Goal: Information Seeking & Learning: Learn about a topic

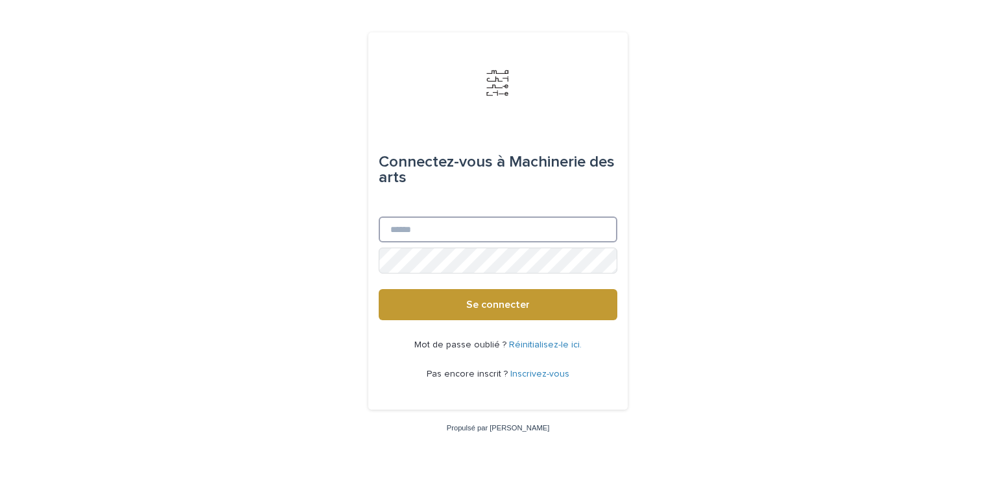
click at [451, 236] on input "E-mail" at bounding box center [498, 230] width 239 height 26
type input "**********"
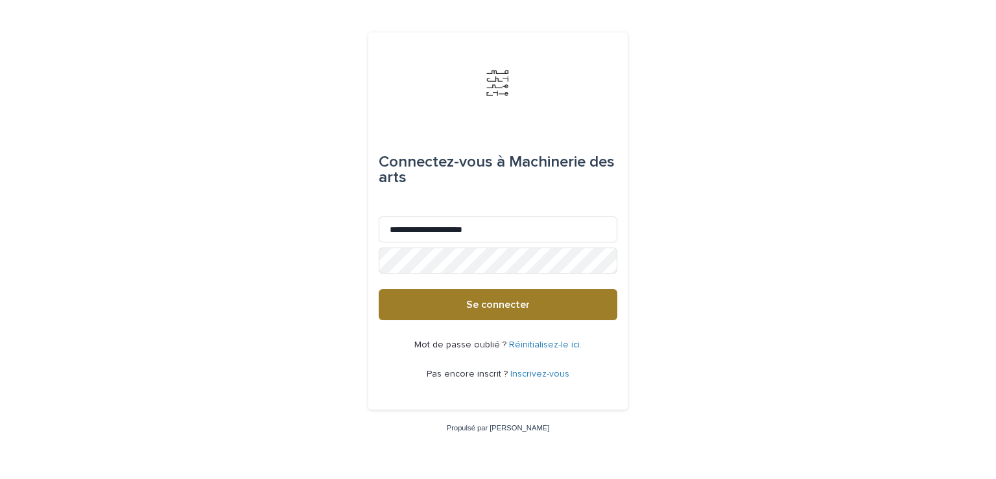
click at [472, 312] on button "Se connecter" at bounding box center [498, 304] width 239 height 31
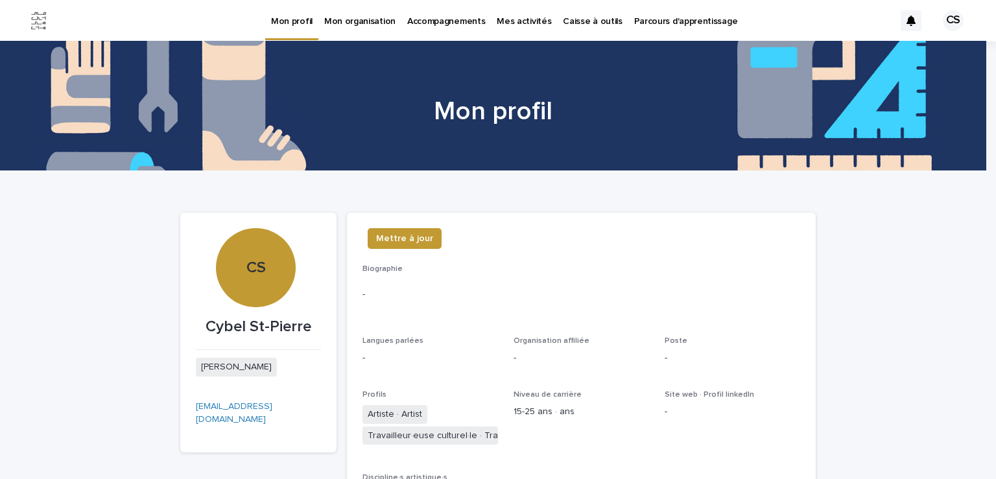
click at [576, 19] on font "Caisse à outils" at bounding box center [592, 21] width 59 height 9
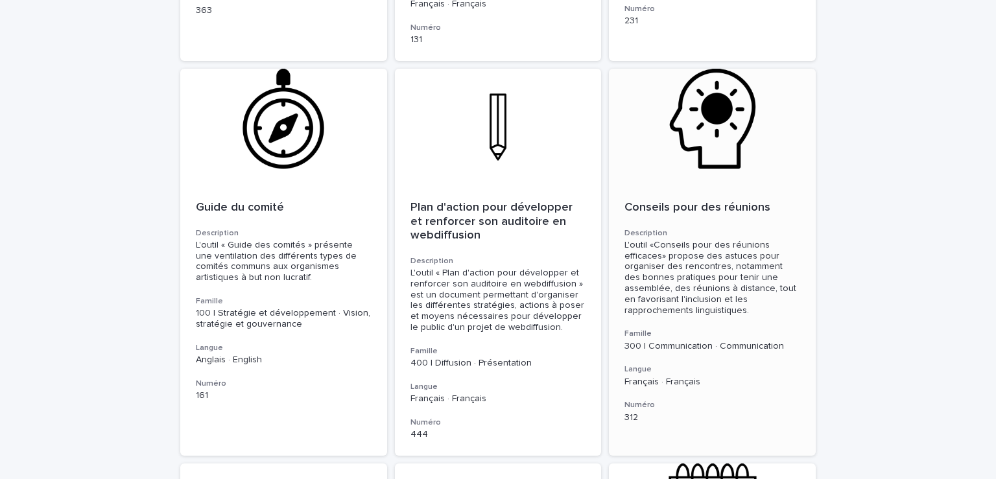
scroll to position [1038, 0]
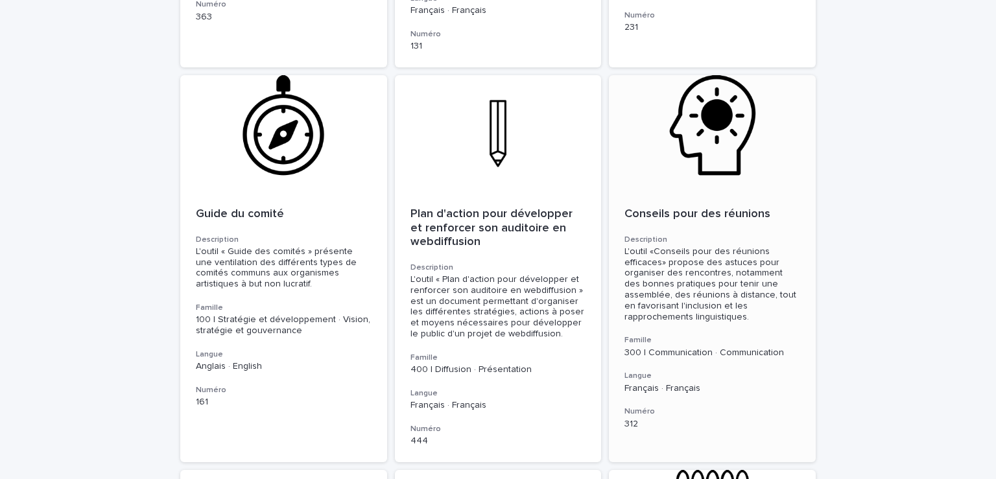
click at [715, 126] on div at bounding box center [712, 133] width 207 height 117
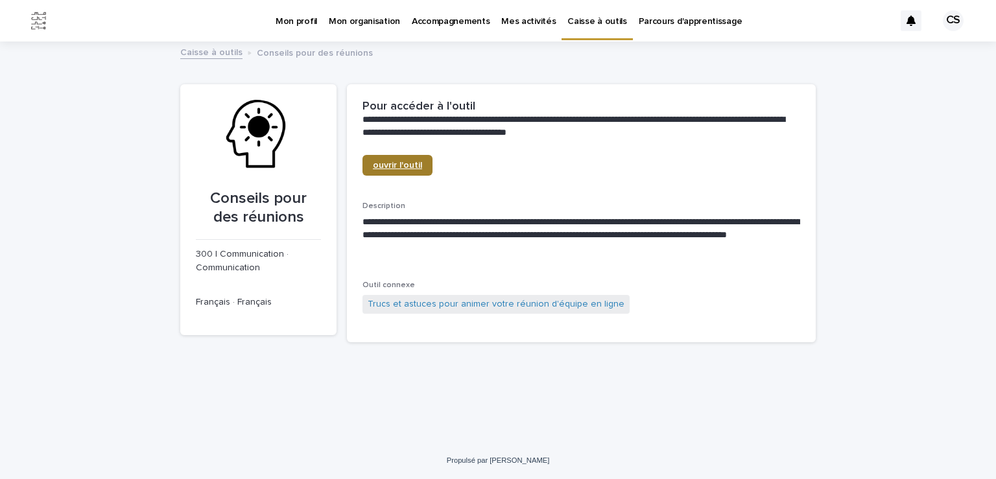
click at [403, 164] on font "ouvrir l'outil" at bounding box center [397, 165] width 49 height 9
click at [584, 20] on font "Caisse à outils" at bounding box center [596, 21] width 59 height 9
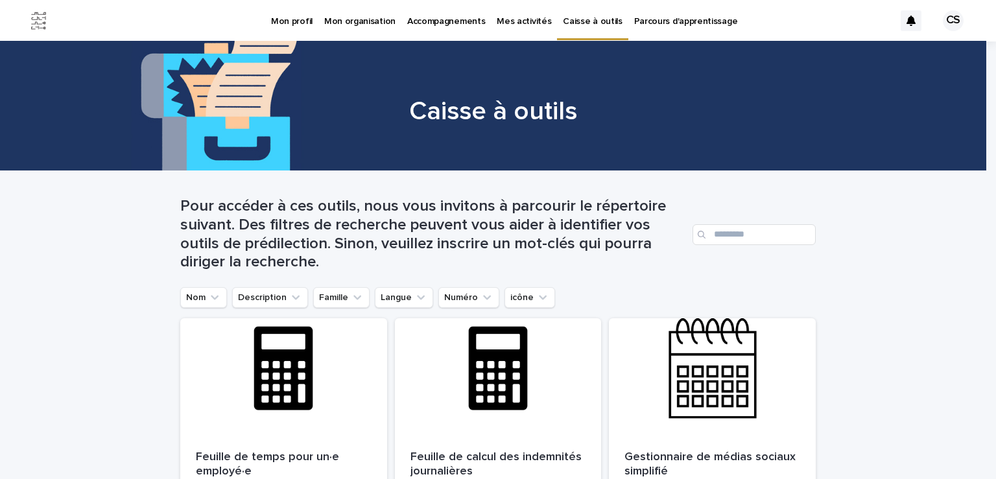
scroll to position [65, 0]
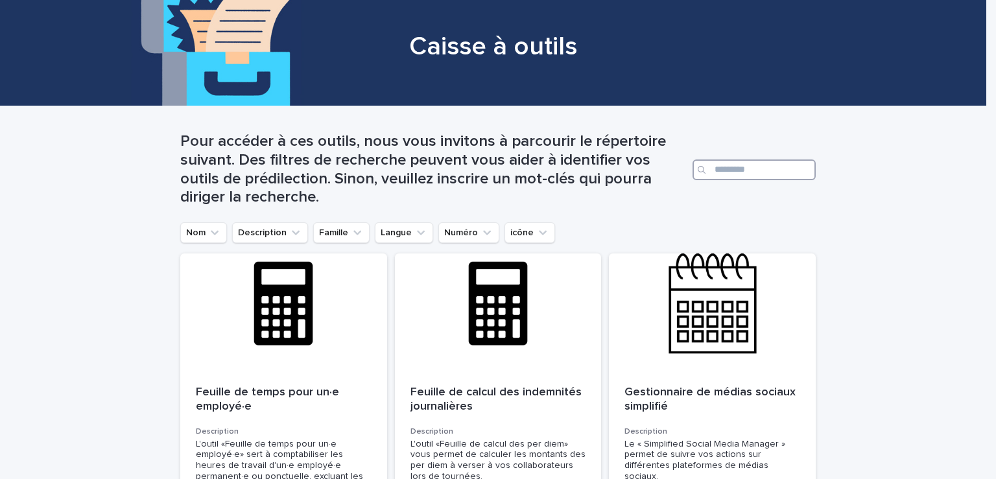
click at [723, 167] on input "Recherche" at bounding box center [754, 170] width 123 height 21
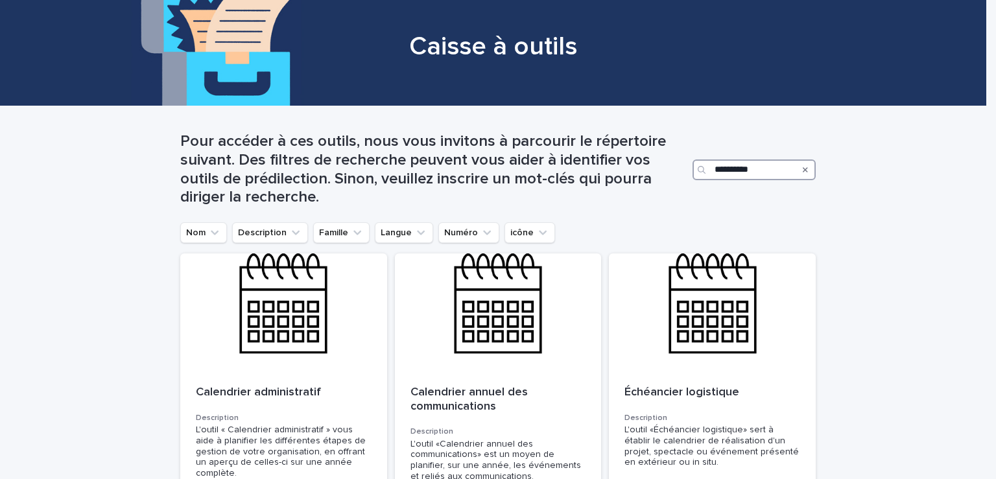
type input "**********"
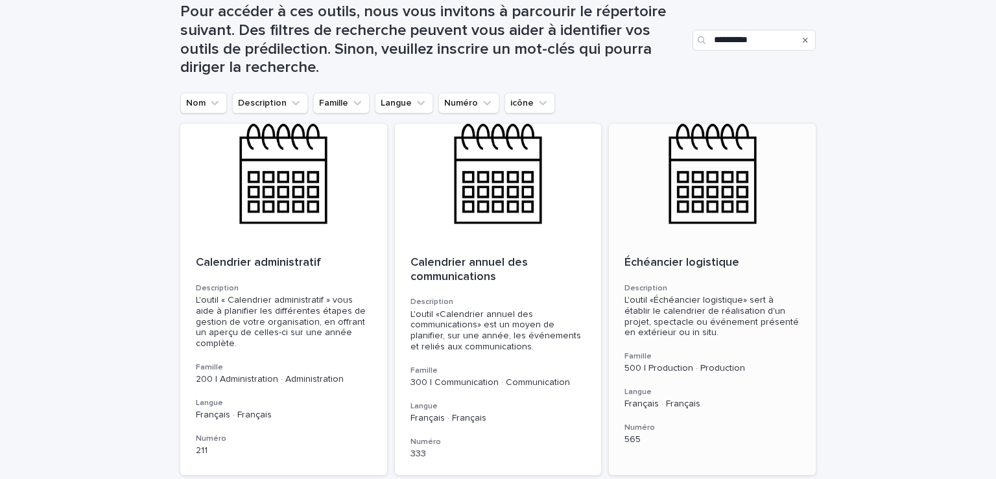
click at [706, 203] on div at bounding box center [712, 182] width 207 height 117
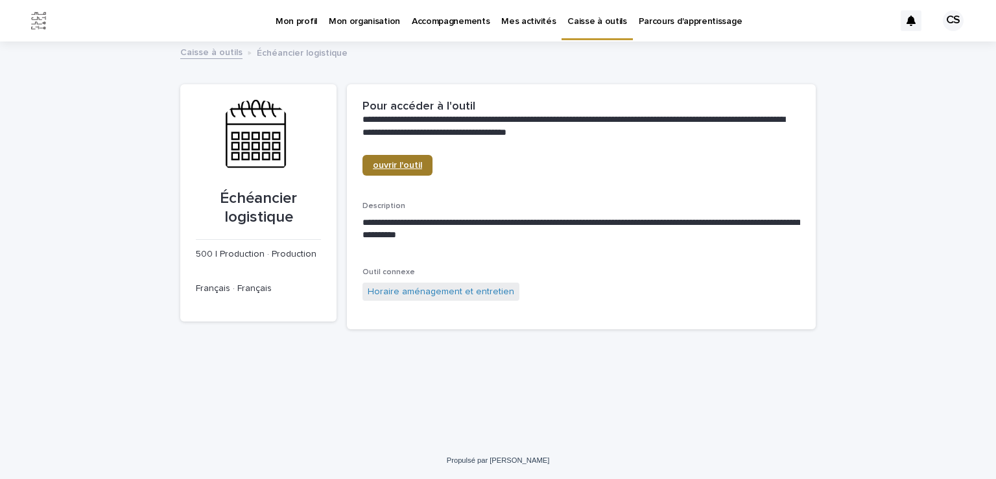
click at [390, 164] on font "ouvrir l'outil" at bounding box center [397, 165] width 49 height 9
click at [259, 145] on div at bounding box center [255, 139] width 79 height 79
click at [263, 142] on div at bounding box center [255, 139] width 79 height 79
drag, startPoint x: 267, startPoint y: 139, endPoint x: 254, endPoint y: 132, distance: 14.8
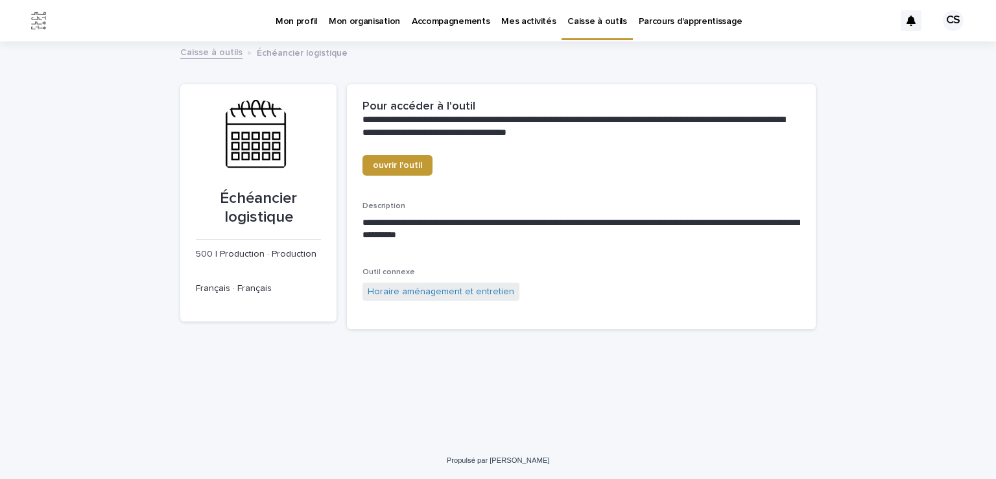
click at [254, 132] on div at bounding box center [255, 139] width 79 height 79
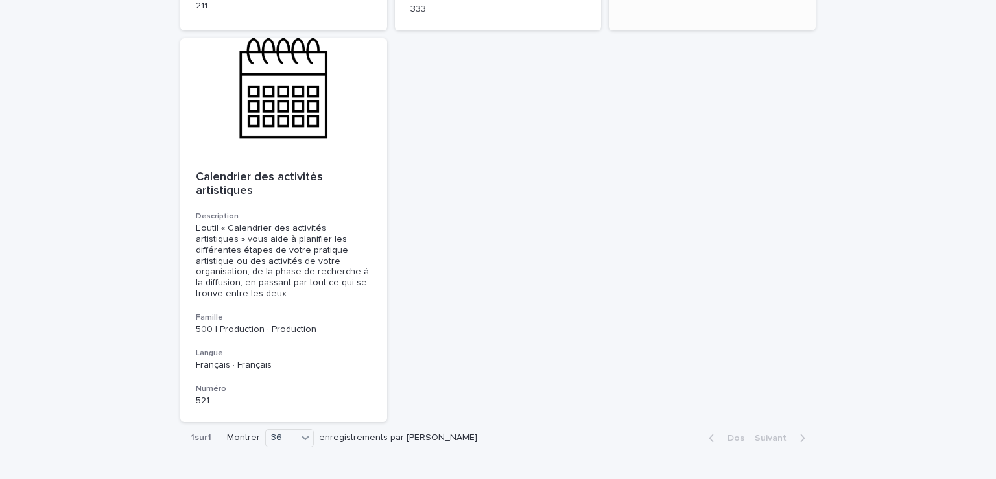
scroll to position [649, 0]
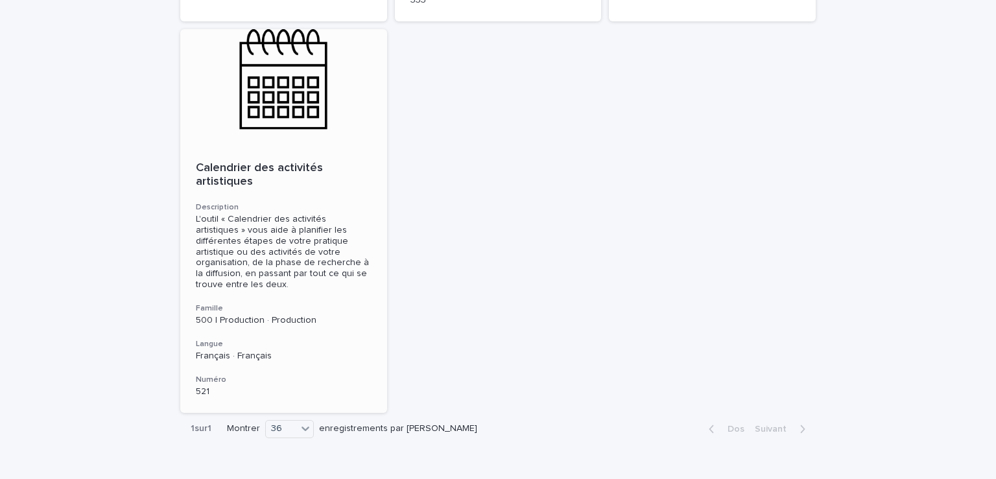
click at [297, 108] on div at bounding box center [283, 87] width 207 height 117
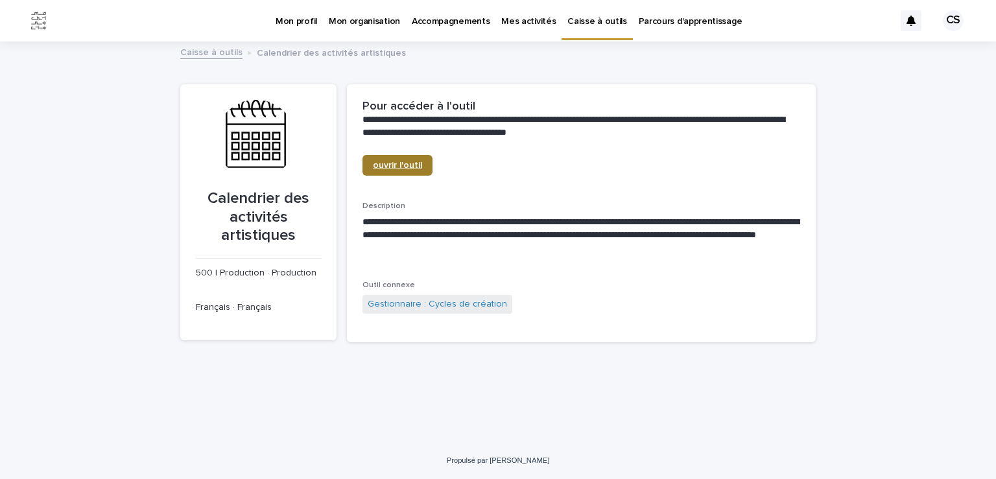
click at [395, 165] on font "ouvrir l'outil" at bounding box center [397, 165] width 49 height 9
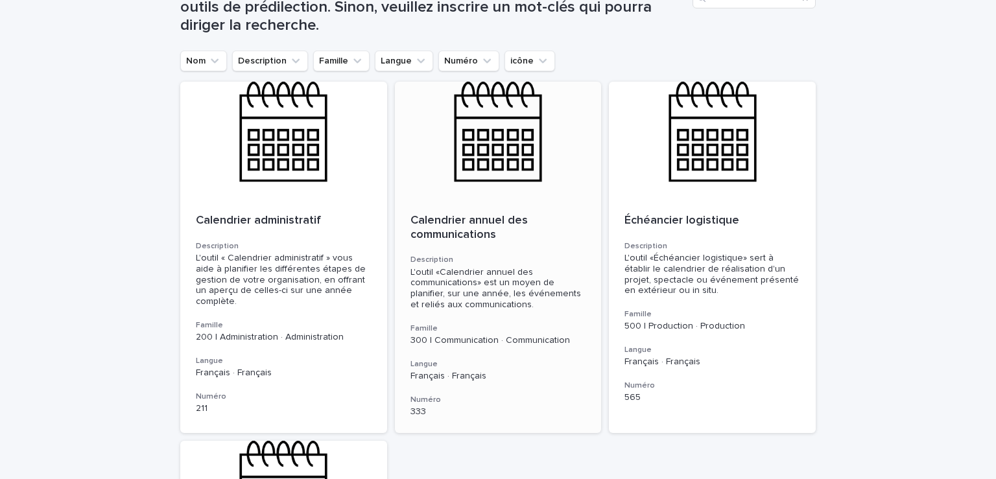
scroll to position [259, 0]
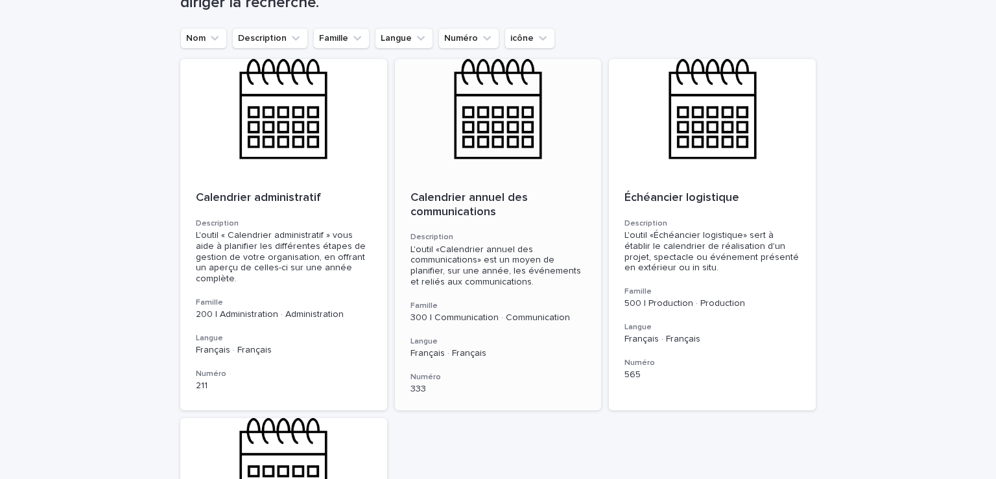
click at [499, 170] on div at bounding box center [498, 117] width 207 height 117
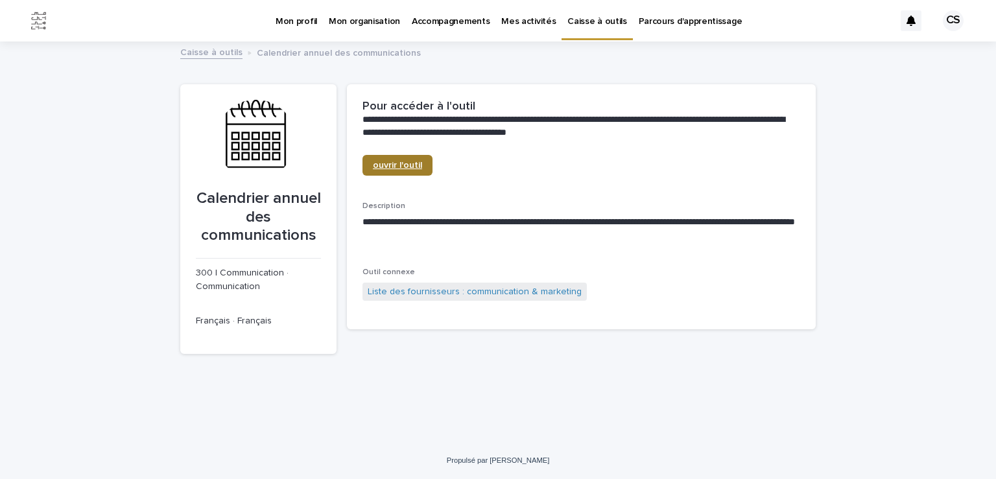
click at [390, 163] on font "ouvrir l'outil" at bounding box center [397, 165] width 49 height 9
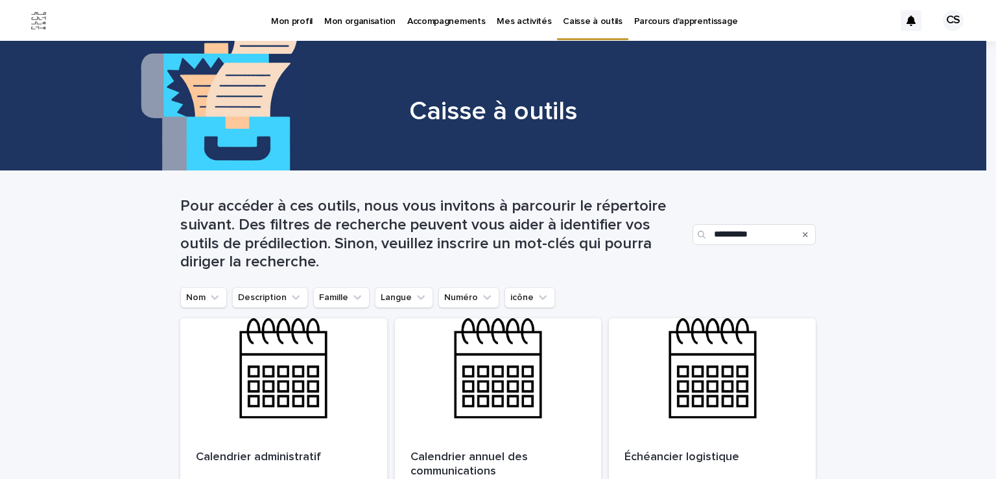
click at [567, 17] on font "Caisse à outils" at bounding box center [592, 21] width 59 height 9
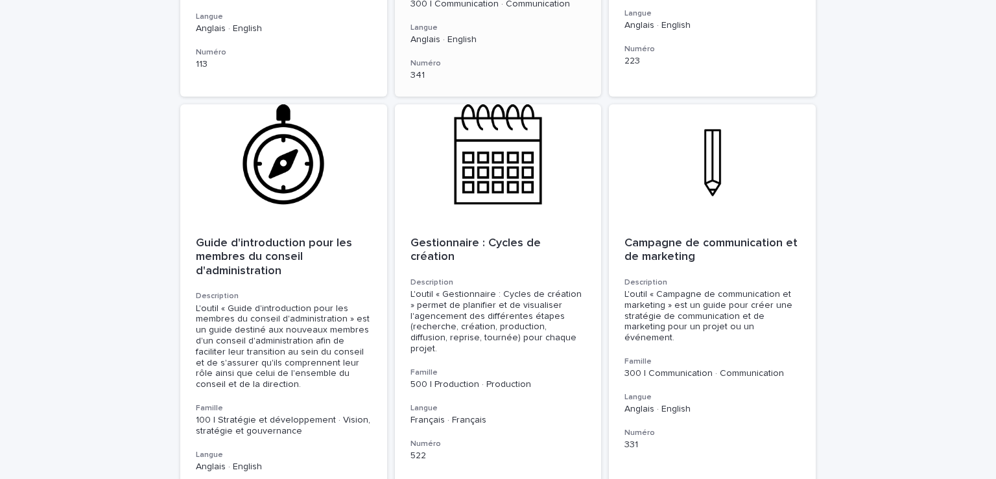
scroll to position [2529, 0]
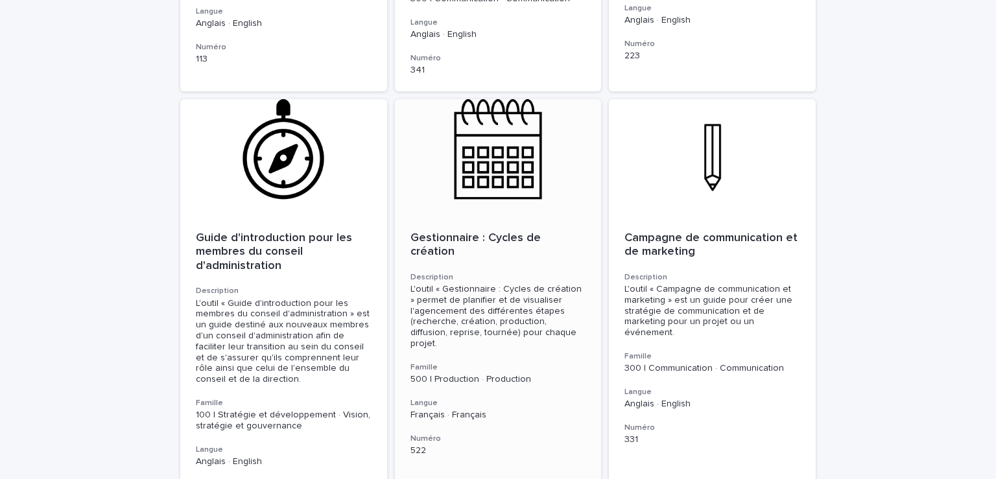
click at [488, 147] on div at bounding box center [498, 157] width 207 height 117
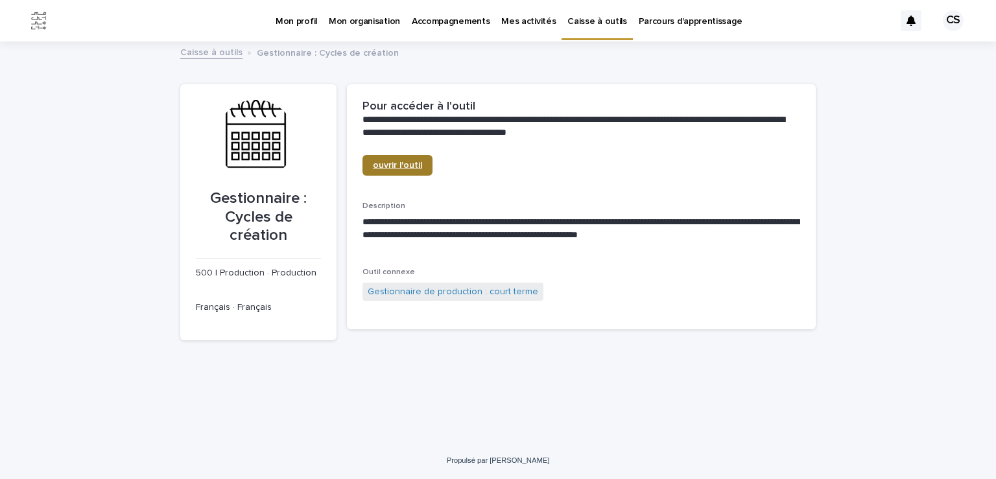
click at [394, 167] on font "ouvrir l'outil" at bounding box center [397, 165] width 49 height 9
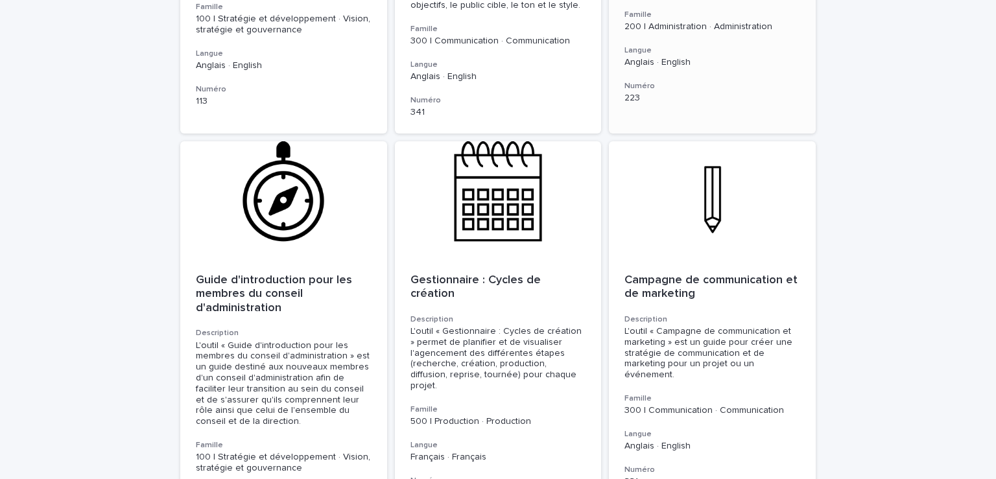
scroll to position [2529, 0]
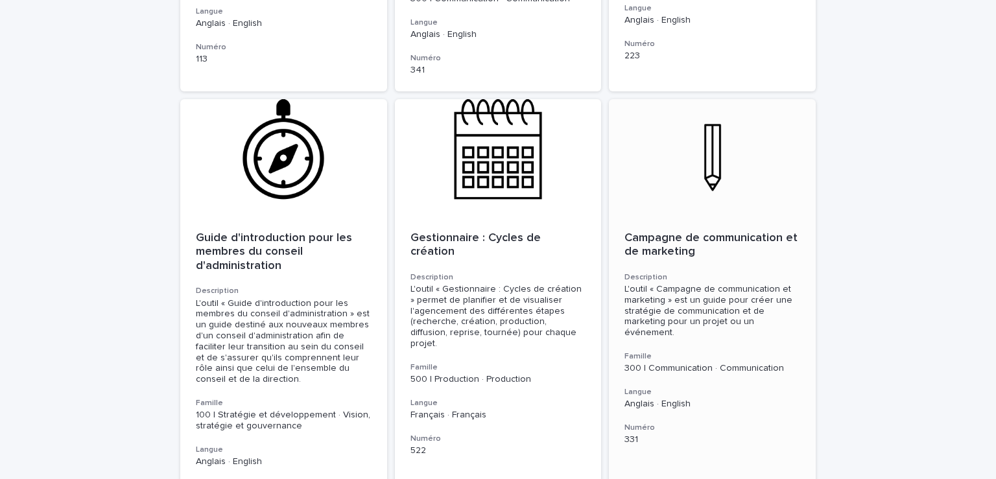
click at [721, 185] on div at bounding box center [712, 157] width 207 height 117
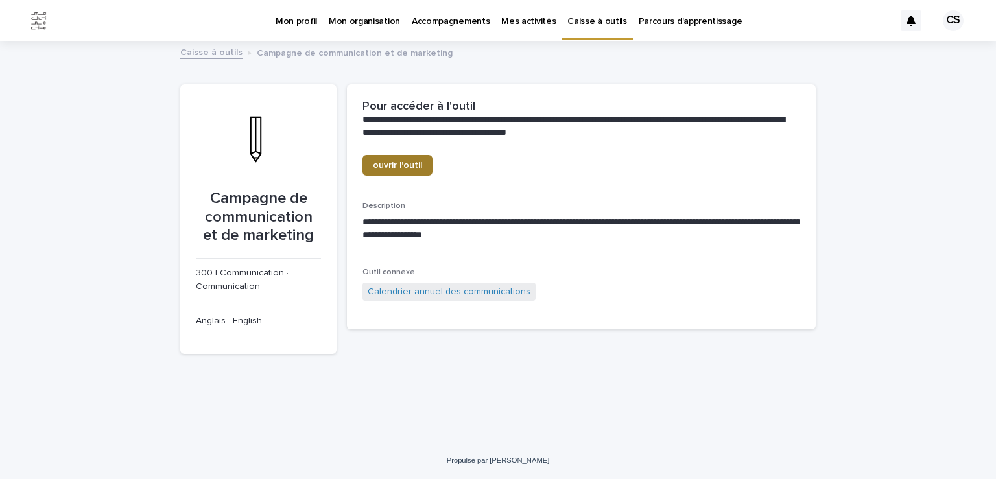
click at [387, 160] on link "ouvrir l'outil" at bounding box center [398, 165] width 70 height 21
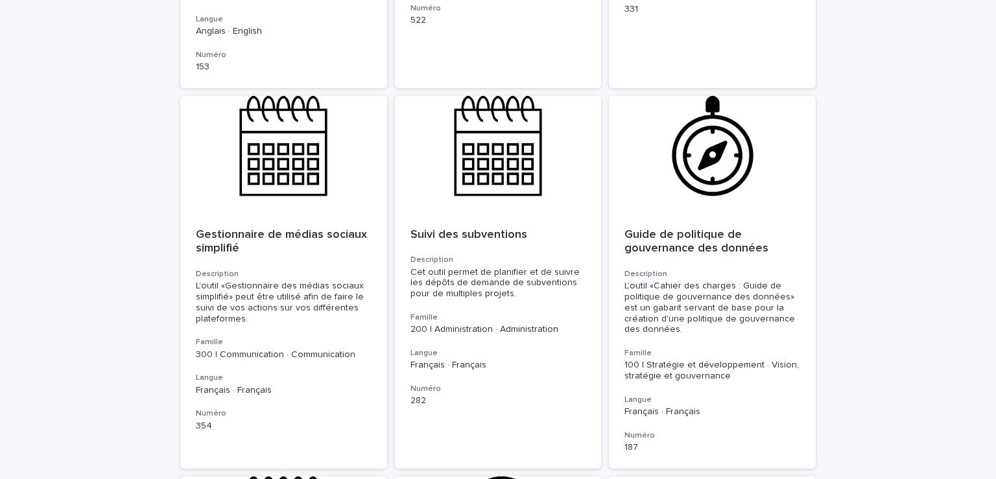
scroll to position [2983, 0]
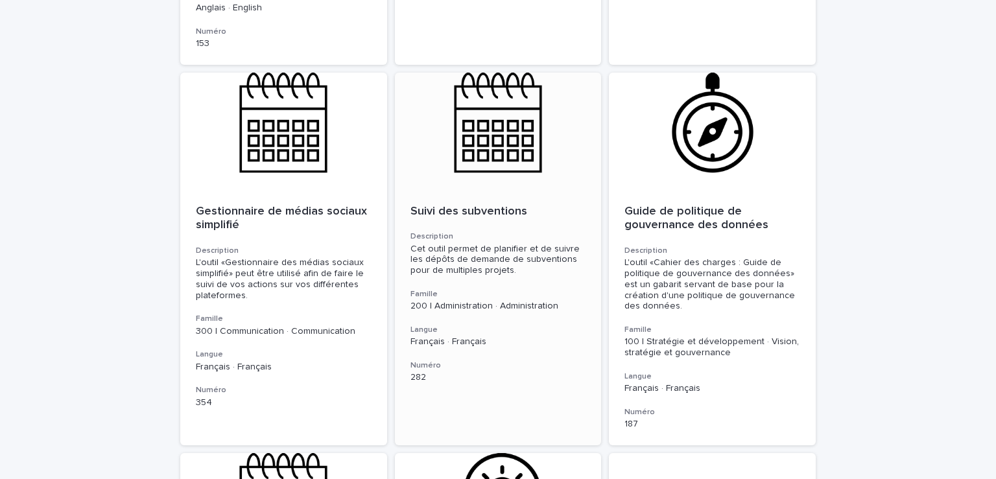
click at [484, 136] on div at bounding box center [498, 131] width 207 height 117
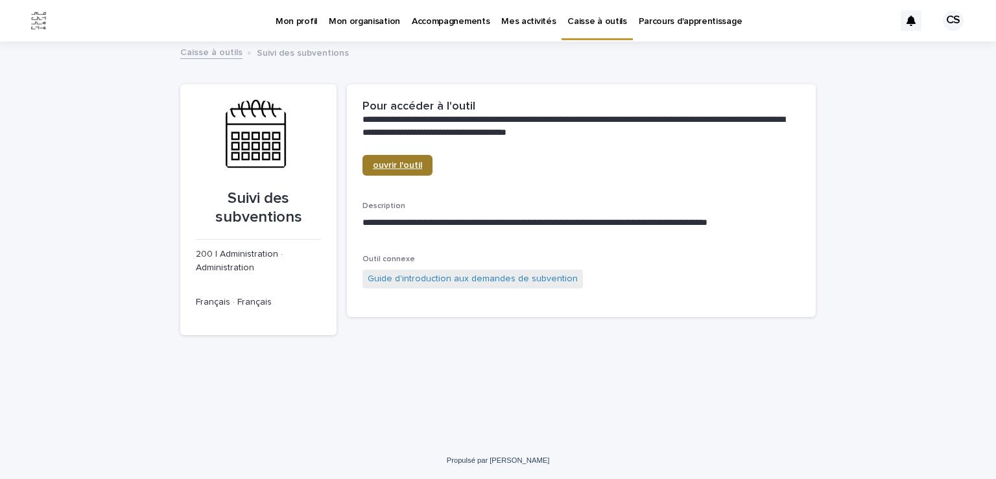
click at [394, 169] on font "ouvrir l'outil" at bounding box center [397, 165] width 49 height 9
click at [398, 164] on font "ouvrir l'outil" at bounding box center [397, 165] width 49 height 9
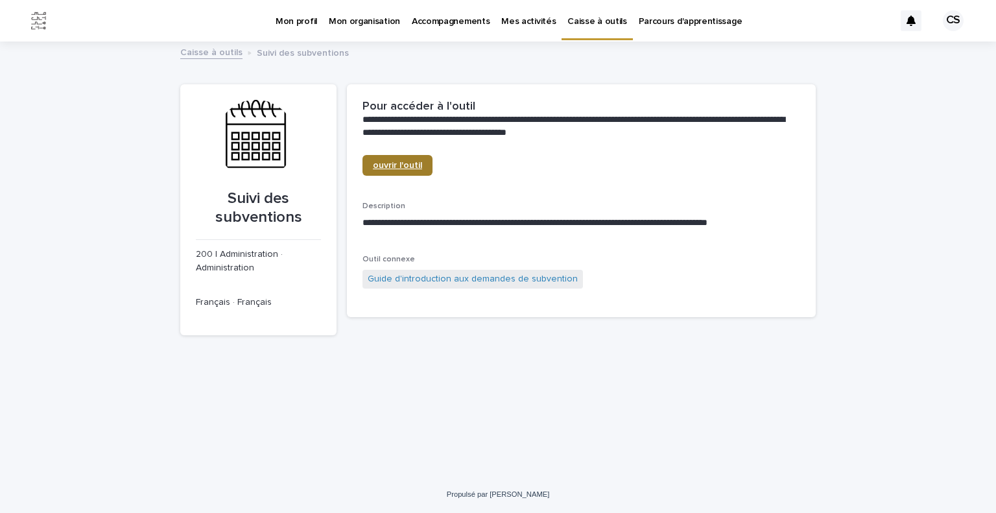
click at [390, 163] on font "ouvrir l'outil" at bounding box center [397, 165] width 49 height 9
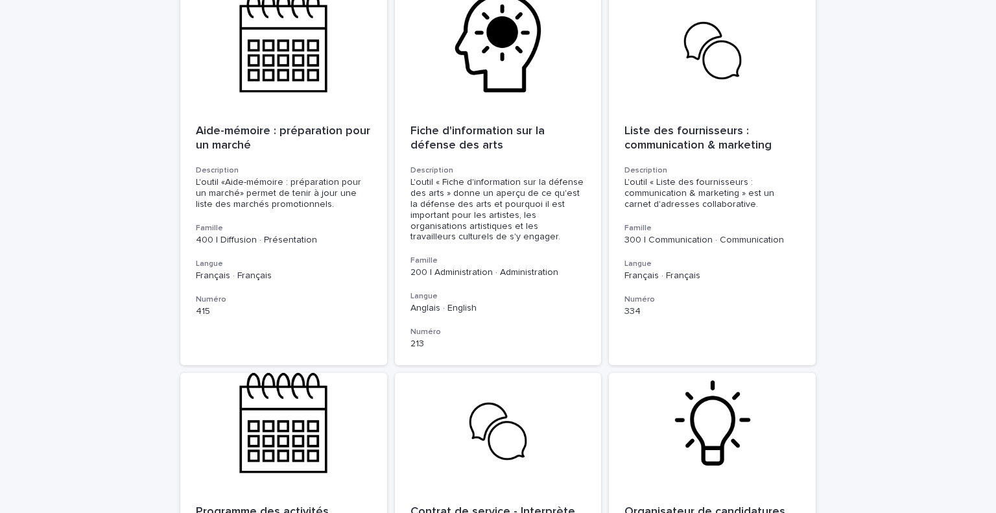
scroll to position [3437, 0]
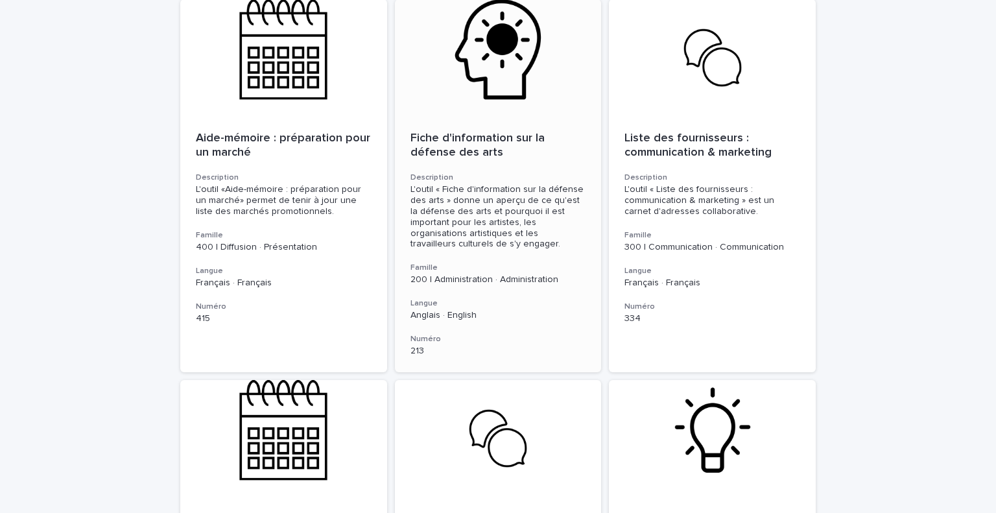
click at [498, 45] on div at bounding box center [498, 57] width 207 height 117
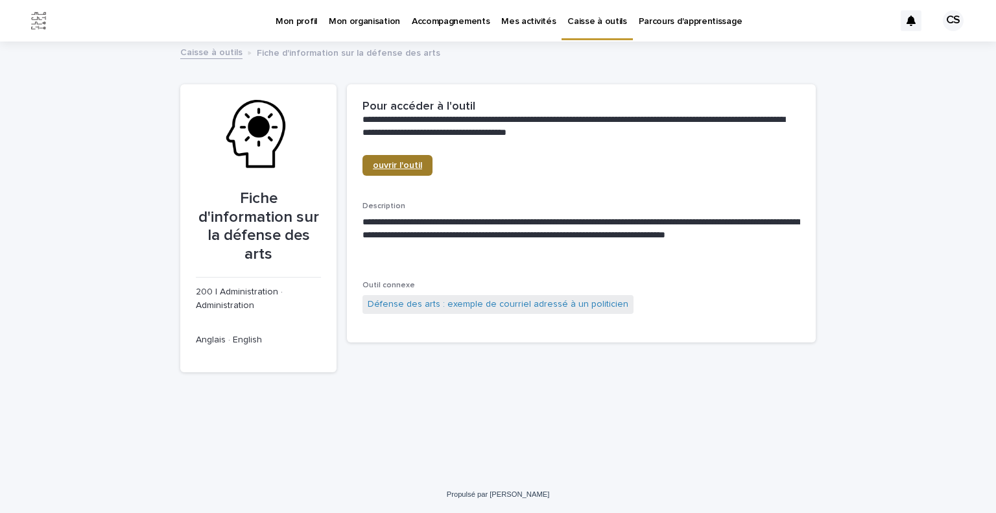
click at [392, 171] on link "ouvrir l'outil" at bounding box center [398, 165] width 70 height 21
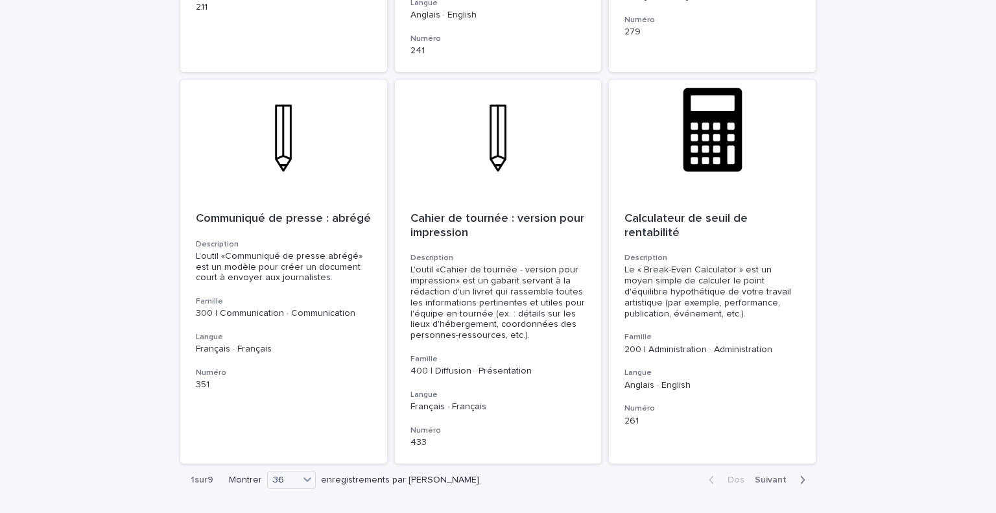
scroll to position [4540, 0]
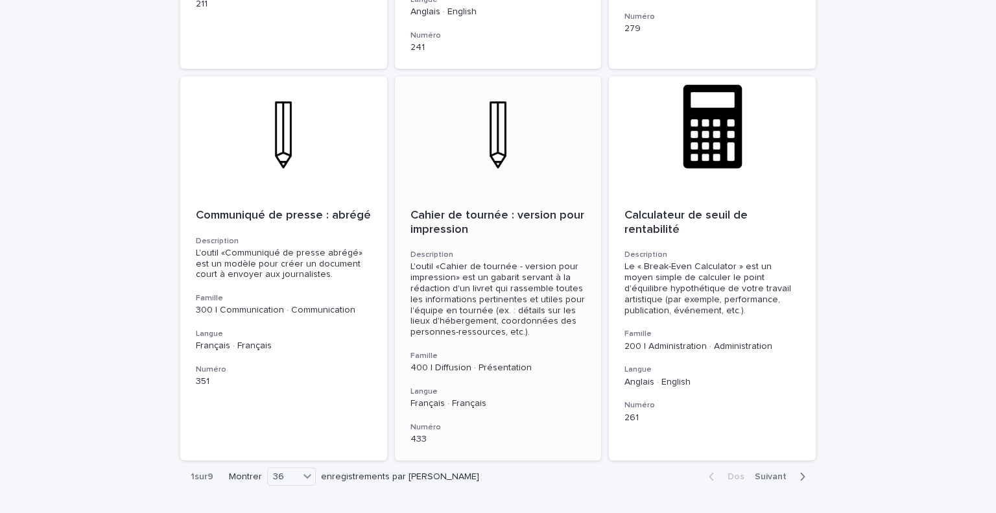
click at [444, 209] on font "Cahier de tournée : version pour impression" at bounding box center [499, 222] width 177 height 26
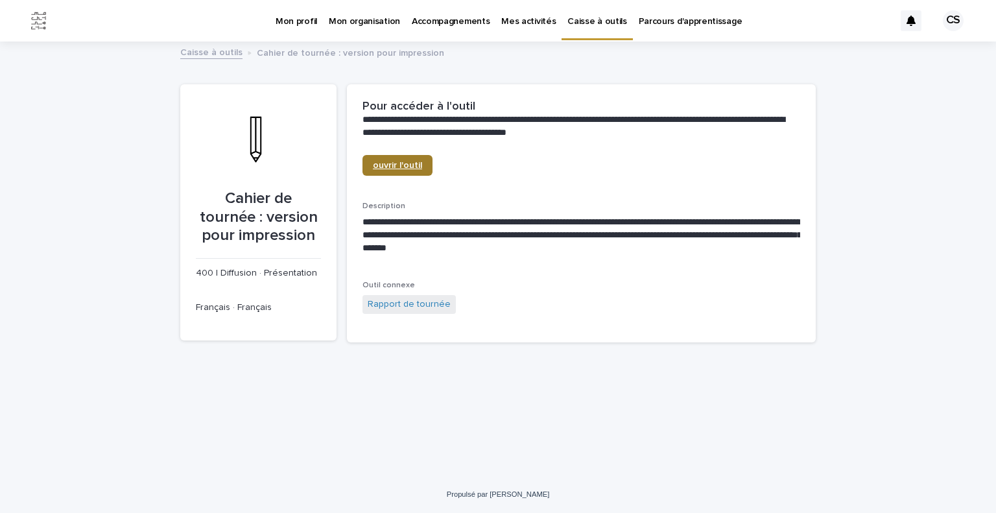
click at [379, 169] on font "ouvrir l'outil" at bounding box center [397, 165] width 49 height 9
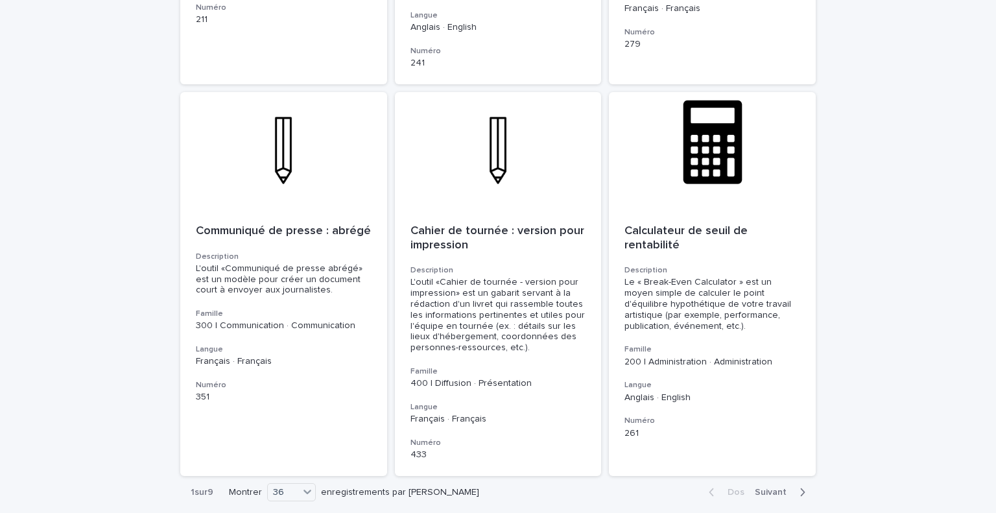
scroll to position [4577, 0]
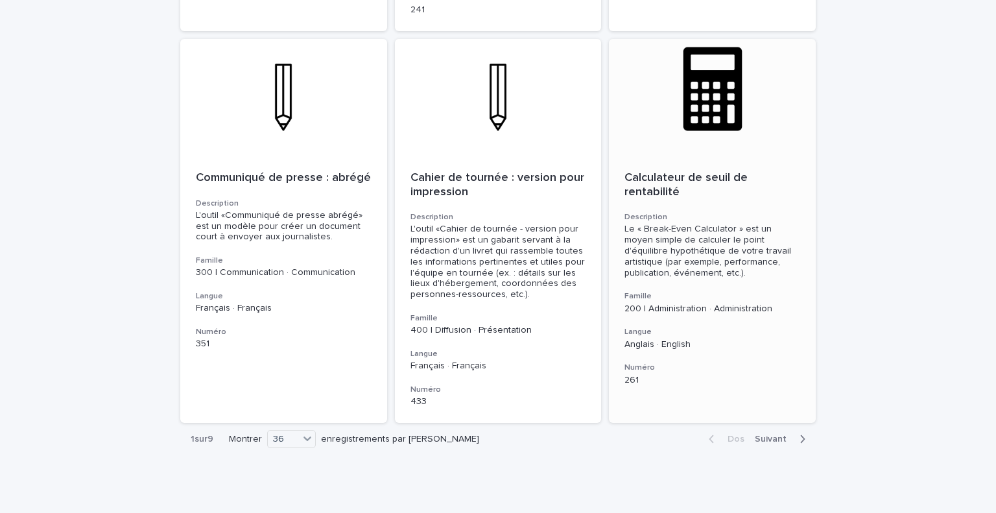
click at [663, 172] on font "Calculateur de seuil de rentabilité" at bounding box center [688, 185] width 126 height 26
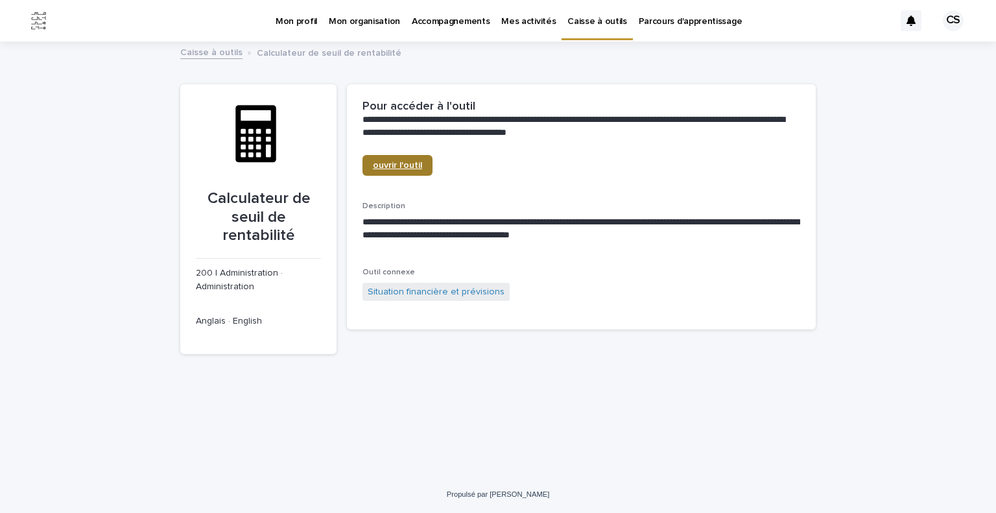
click at [387, 164] on font "ouvrir l'outil" at bounding box center [397, 165] width 49 height 9
click at [524, 20] on font "Mes activités" at bounding box center [528, 21] width 54 height 9
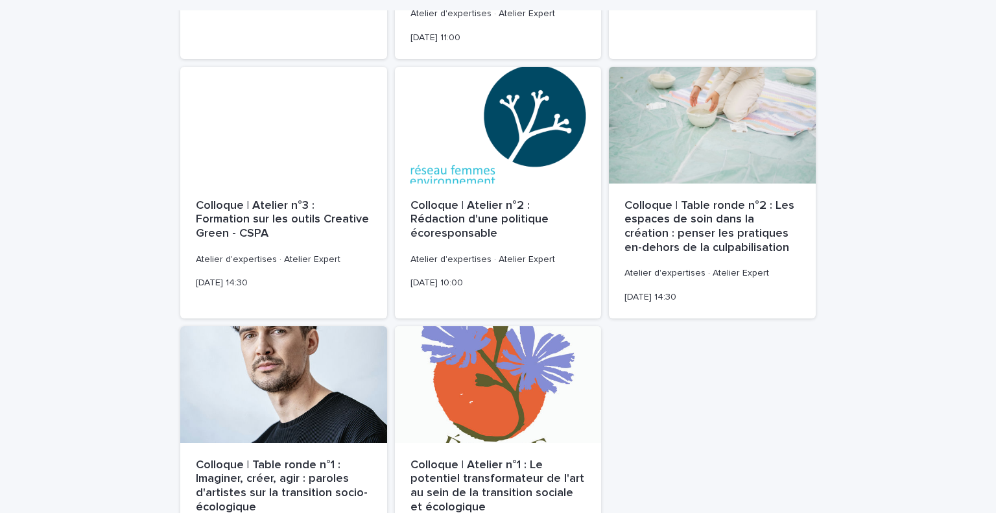
scroll to position [973, 0]
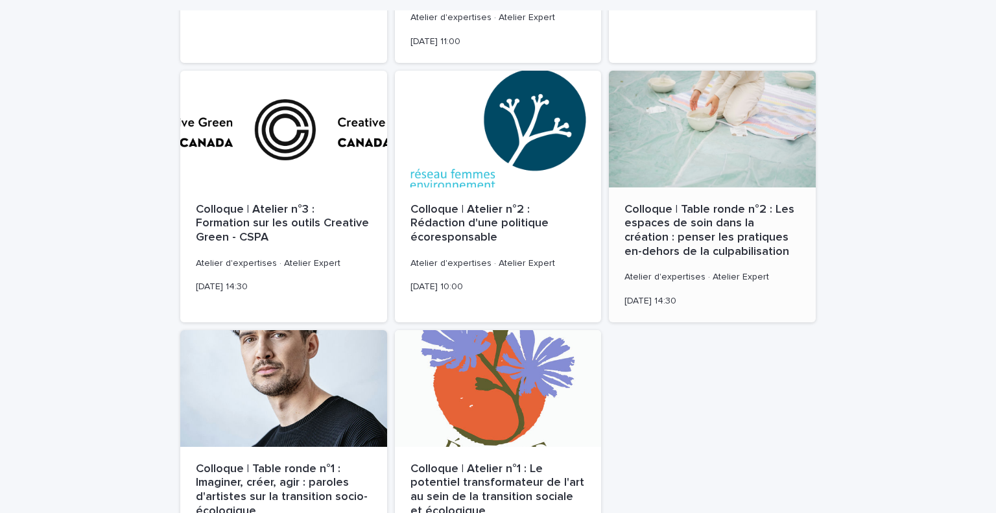
click at [711, 143] on div at bounding box center [712, 129] width 207 height 117
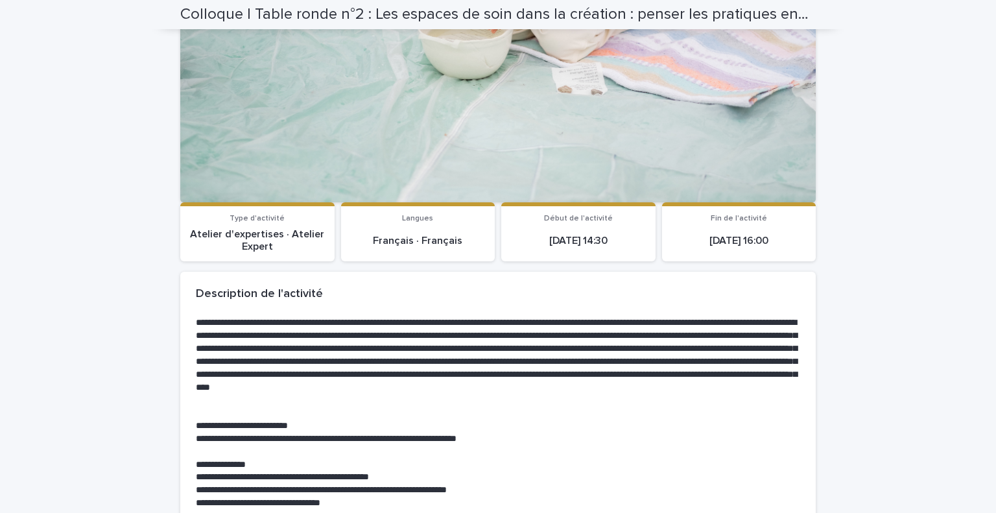
scroll to position [259, 0]
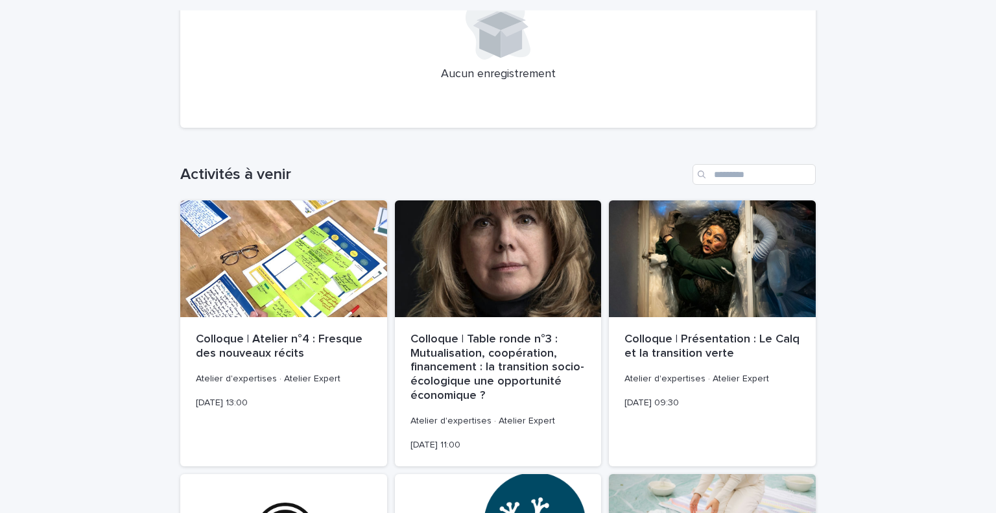
scroll to position [537, 0]
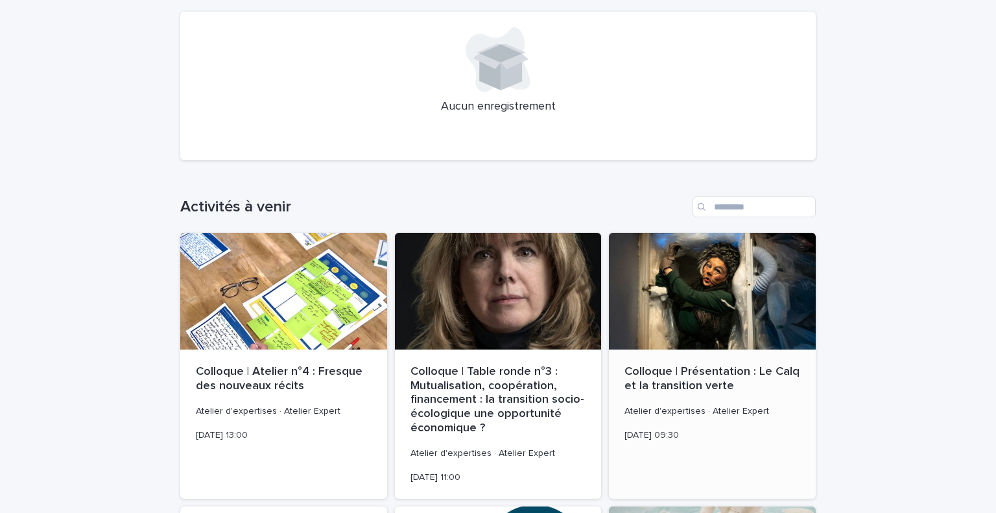
click at [643, 300] on div at bounding box center [712, 291] width 207 height 117
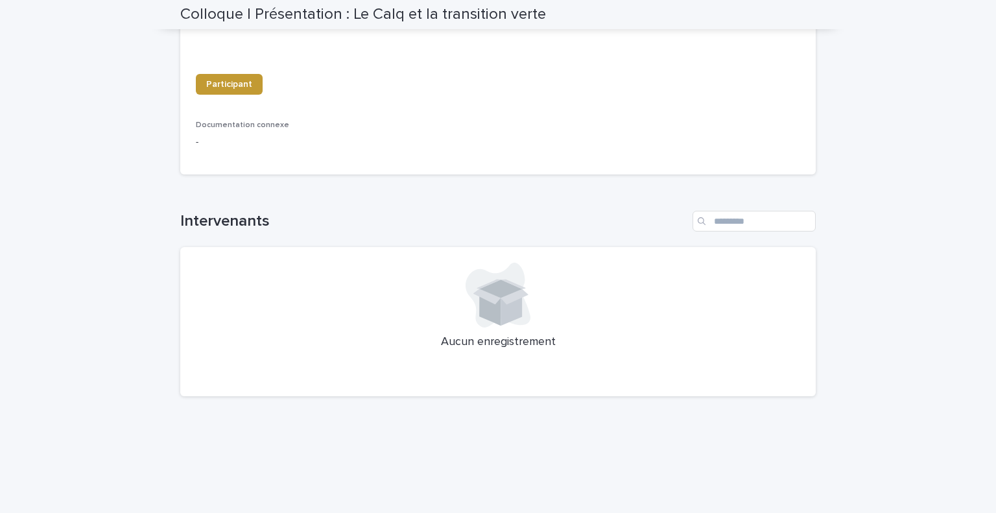
scroll to position [410, 0]
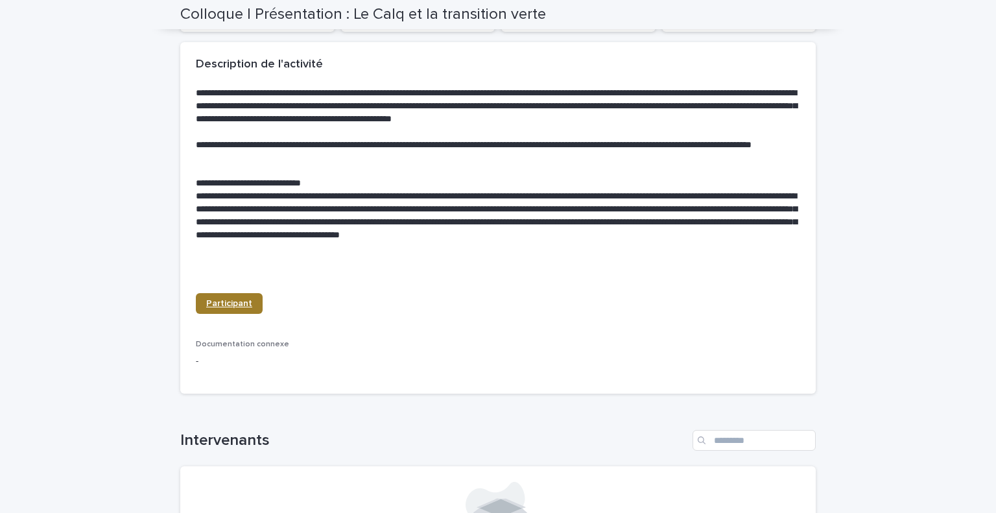
click at [234, 303] on font "Participant" at bounding box center [229, 303] width 46 height 9
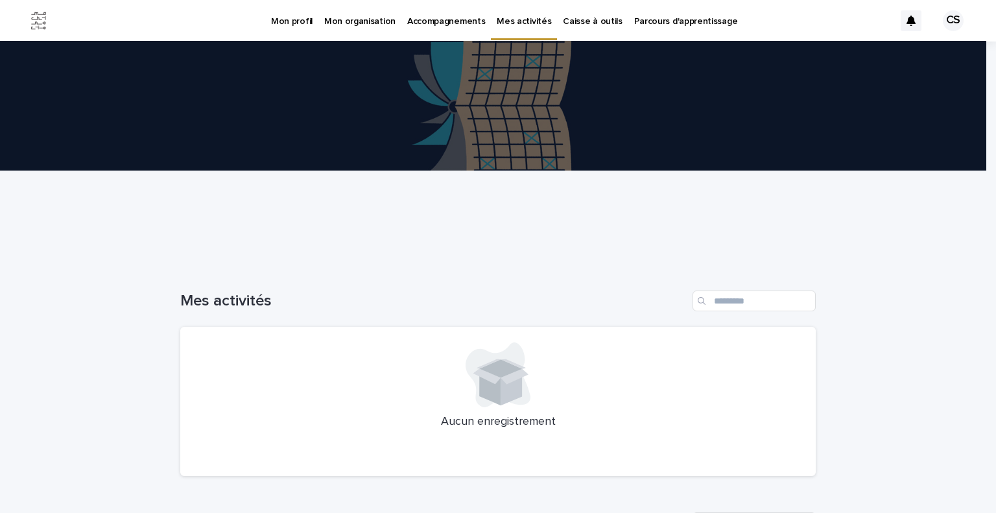
click at [363, 18] on font "Mon organisation" at bounding box center [359, 21] width 71 height 9
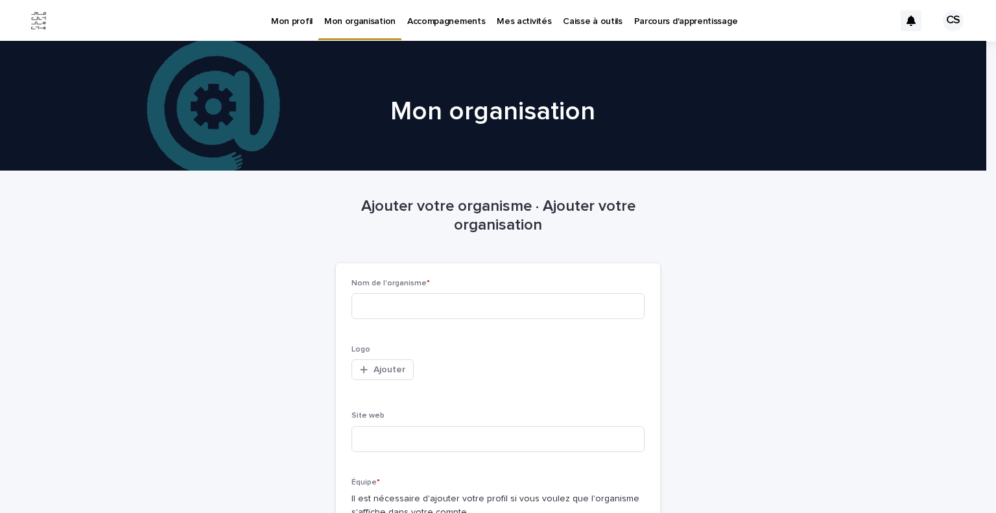
click at [658, 23] on font "Parcours d'apprentissage" at bounding box center [686, 21] width 104 height 9
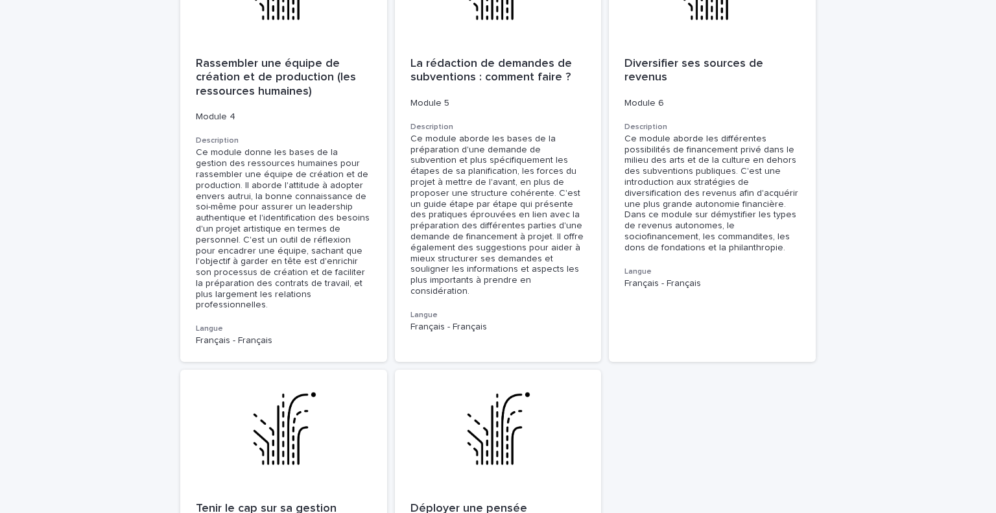
scroll to position [713, 0]
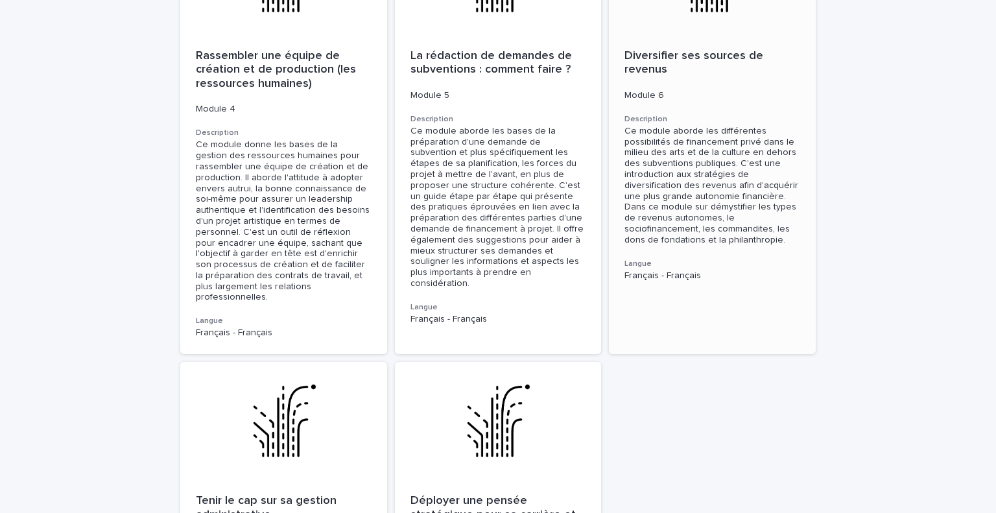
click at [659, 50] on font "Diversifier ses sources de revenus" at bounding box center [696, 63] width 142 height 26
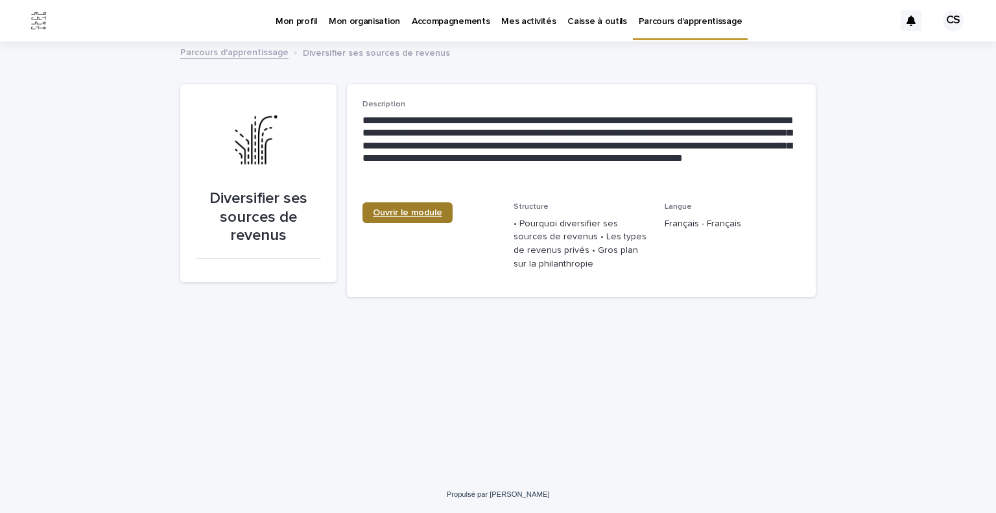
click at [420, 211] on font "Ouvrir le module" at bounding box center [407, 212] width 69 height 9
click at [397, 208] on font "Ouvrir le module" at bounding box center [407, 212] width 69 height 9
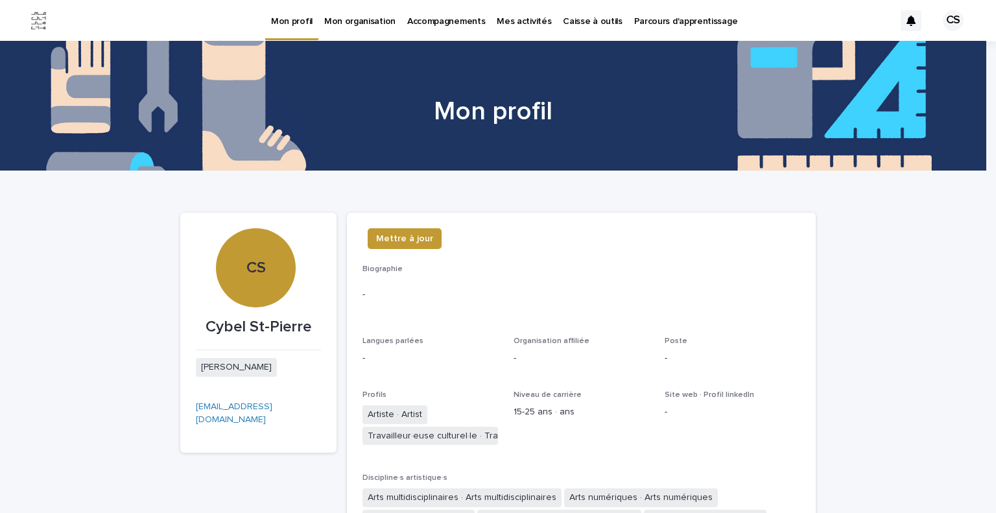
click at [574, 21] on font "Caisse à outils" at bounding box center [592, 21] width 59 height 9
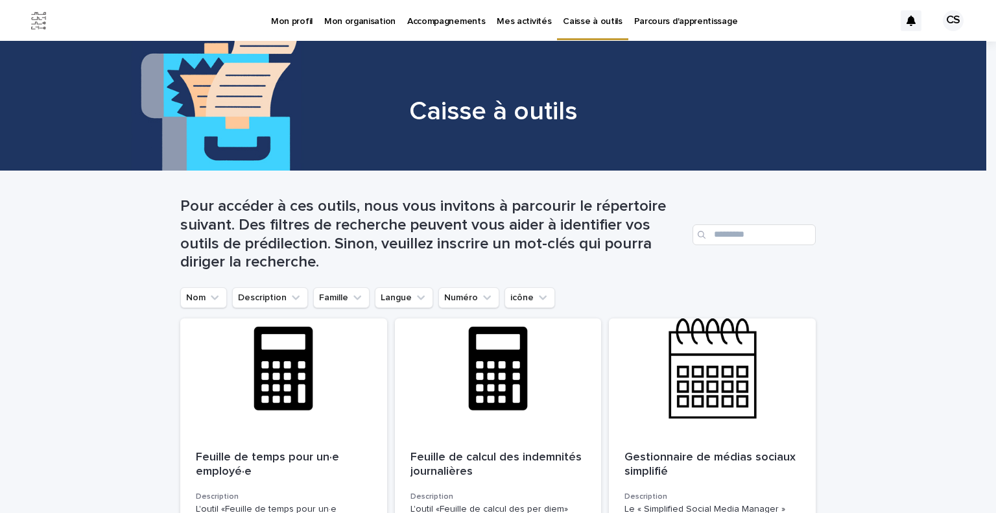
click at [765, 246] on div "Pour accéder à ces outils, nous vous invitons à parcourir le répertoire suivant…" at bounding box center [498, 234] width 636 height 75
click at [768, 235] on input "Recherche" at bounding box center [754, 234] width 123 height 21
click at [742, 233] on input "Recherche" at bounding box center [754, 234] width 123 height 21
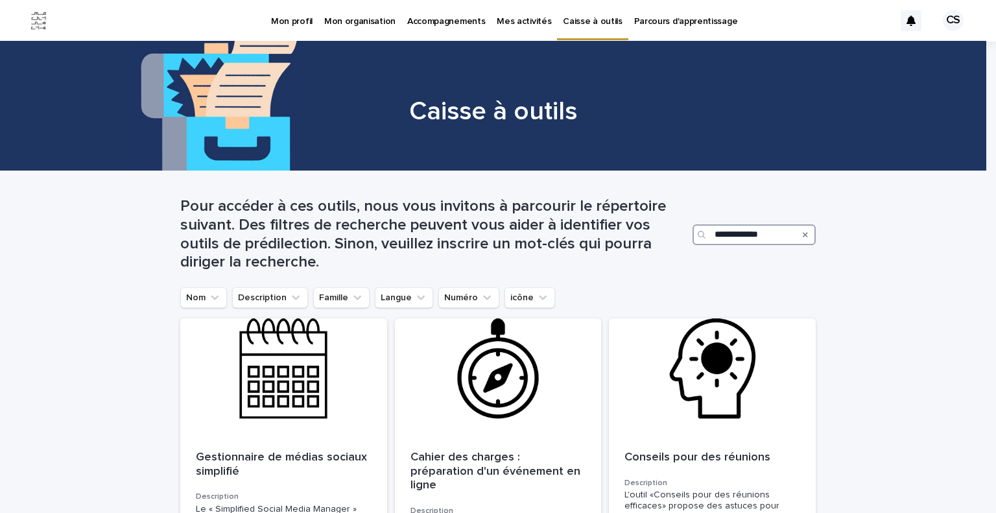
type input "**********"
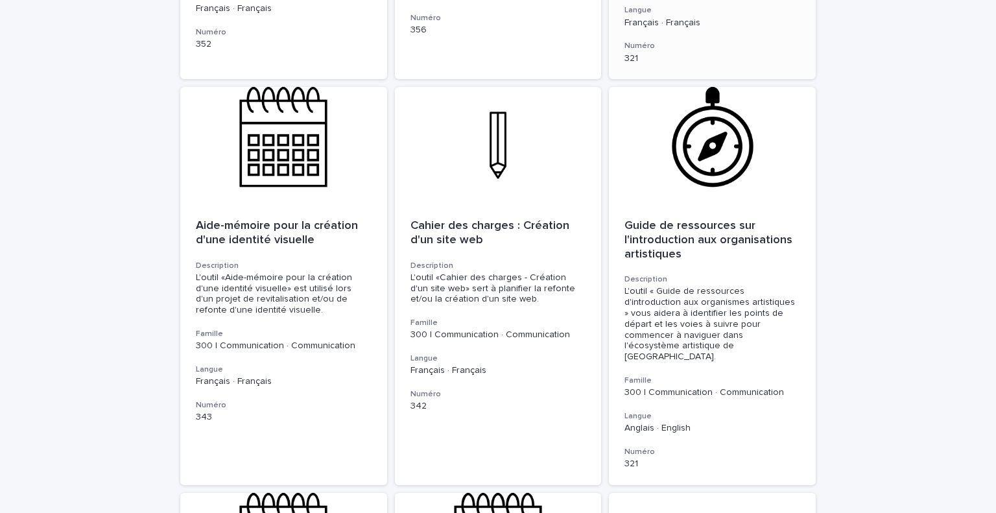
scroll to position [3243, 0]
click at [279, 127] on div at bounding box center [283, 144] width 207 height 117
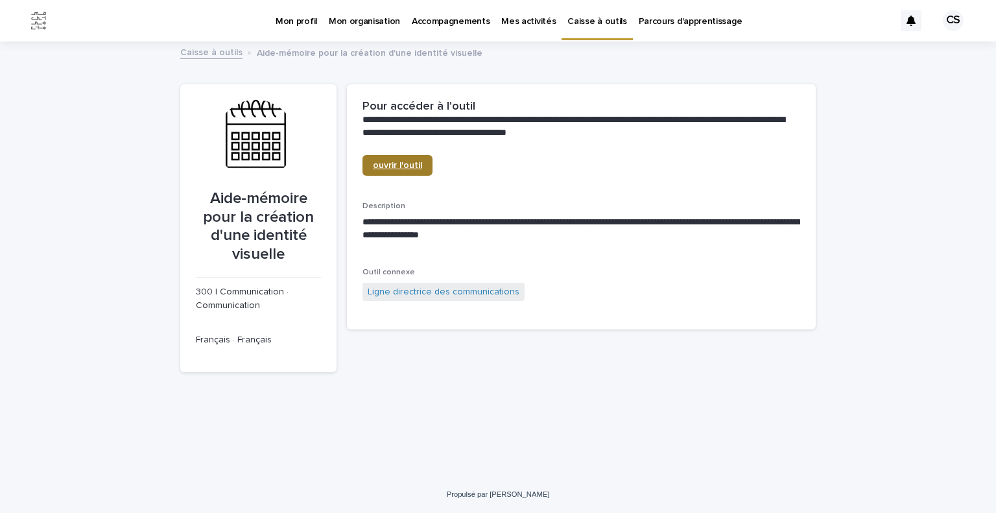
click at [414, 171] on link "ouvrir l'outil" at bounding box center [398, 165] width 70 height 21
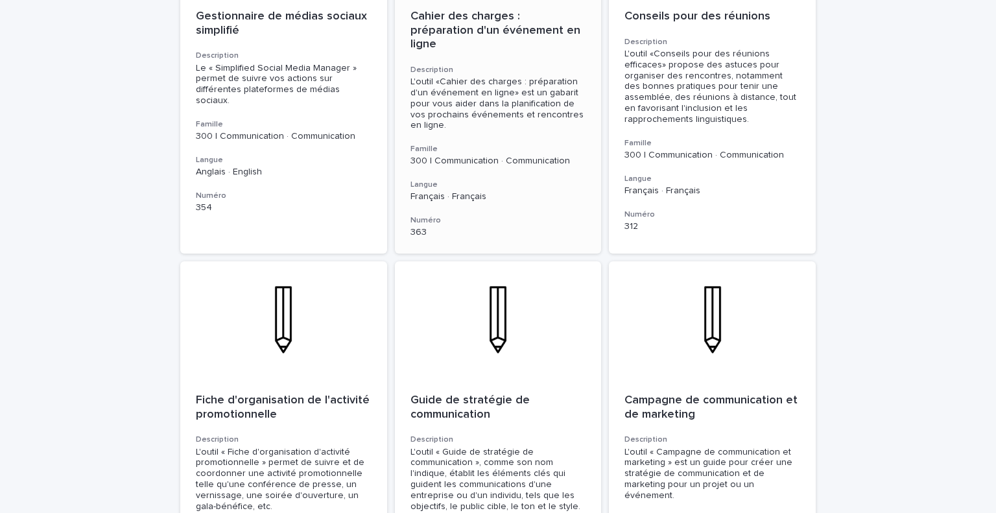
scroll to position [454, 0]
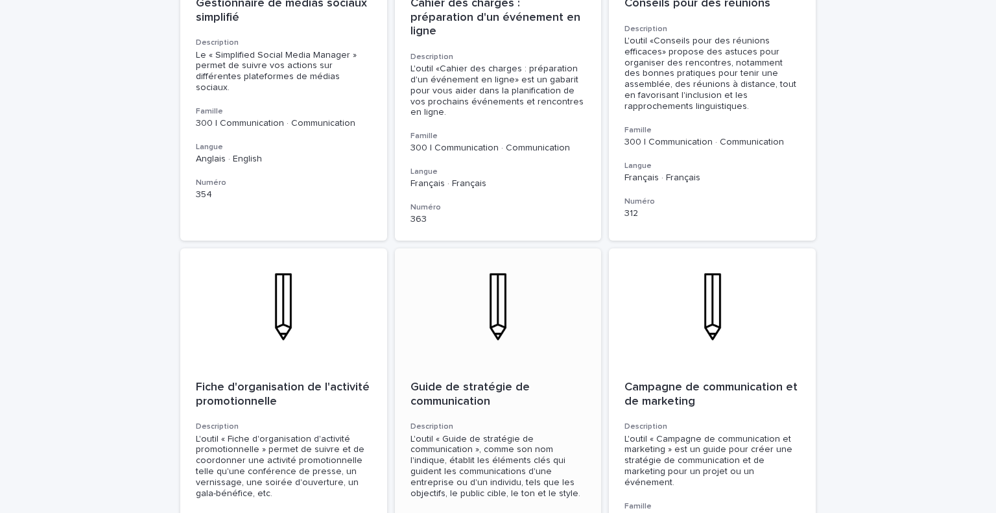
click at [453, 391] on font "Guide de stratégie de communication" at bounding box center [472, 394] width 123 height 26
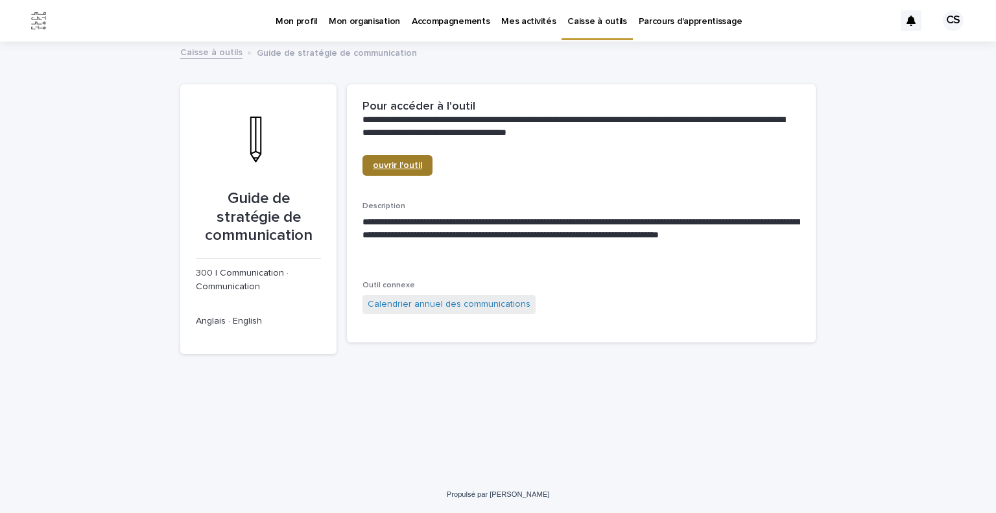
click at [396, 160] on link "ouvrir l'outil" at bounding box center [398, 165] width 70 height 21
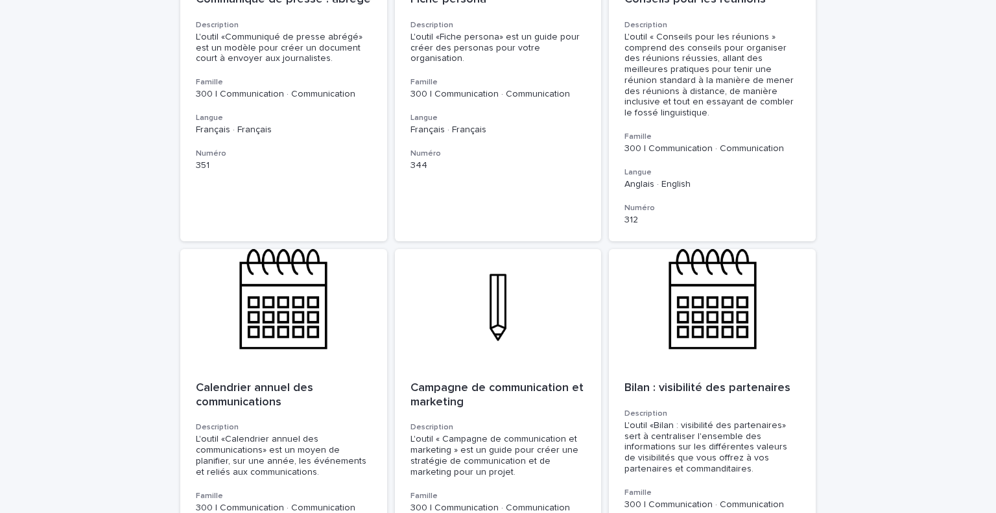
scroll to position [1621, 0]
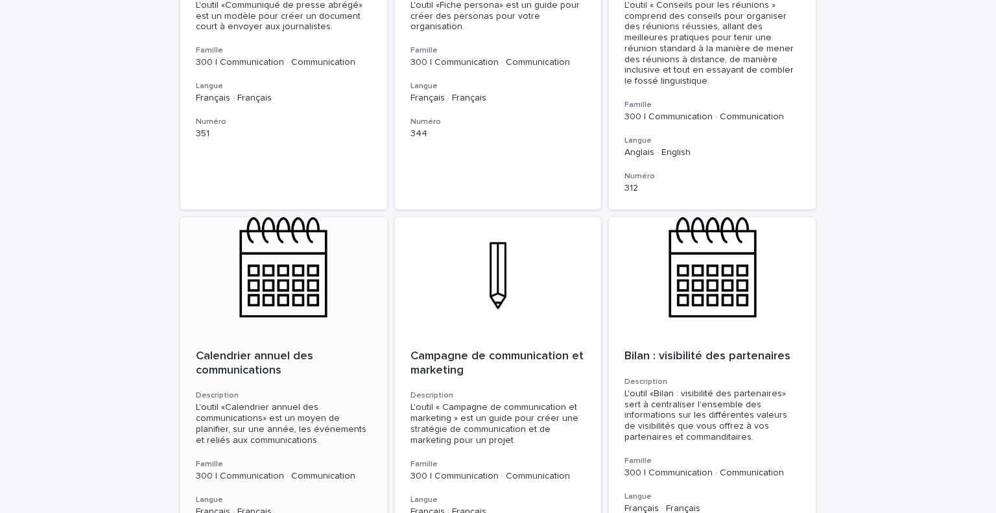
click at [280, 254] on div at bounding box center [283, 275] width 207 height 117
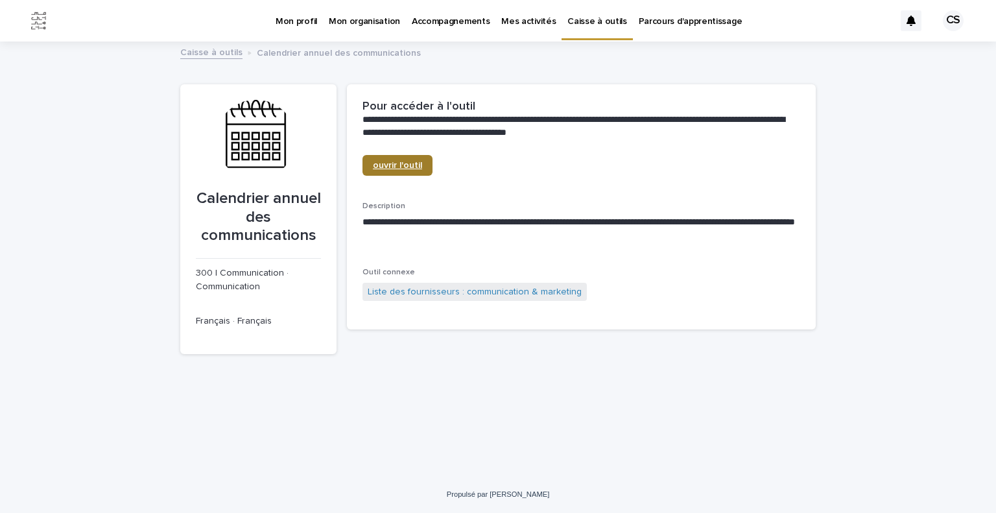
click at [403, 161] on font "ouvrir l'outil" at bounding box center [397, 165] width 49 height 9
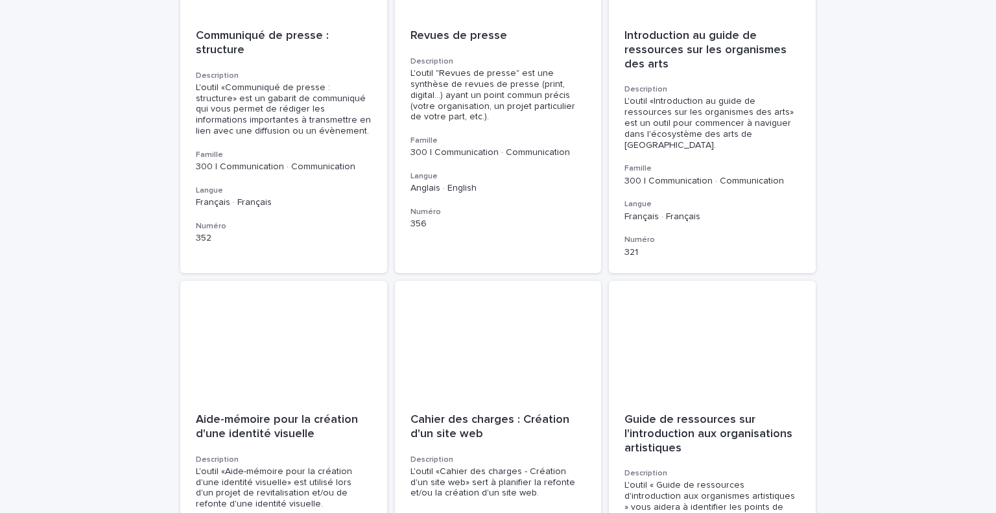
scroll to position [3437, 0]
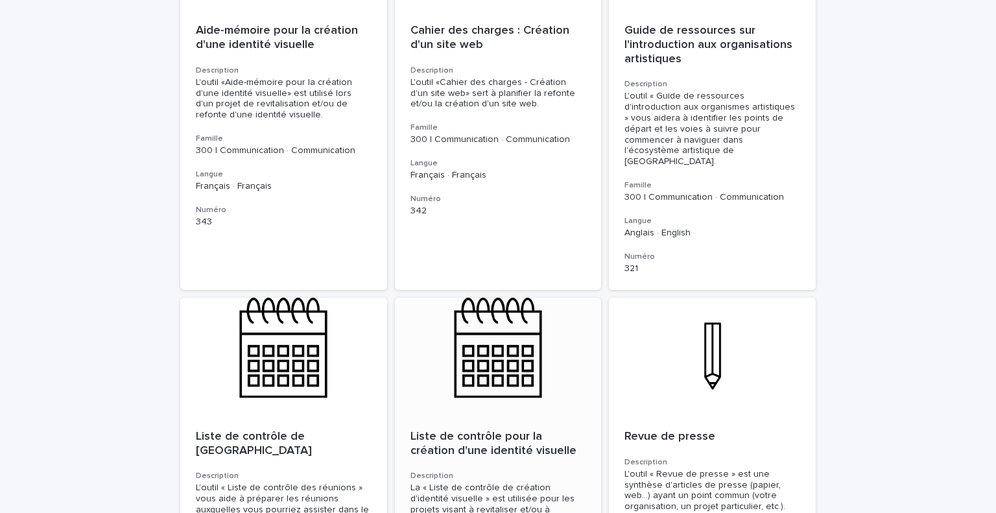
click at [485, 431] on font "Liste de contrôle pour la création d'une identité visuelle" at bounding box center [494, 444] width 166 height 26
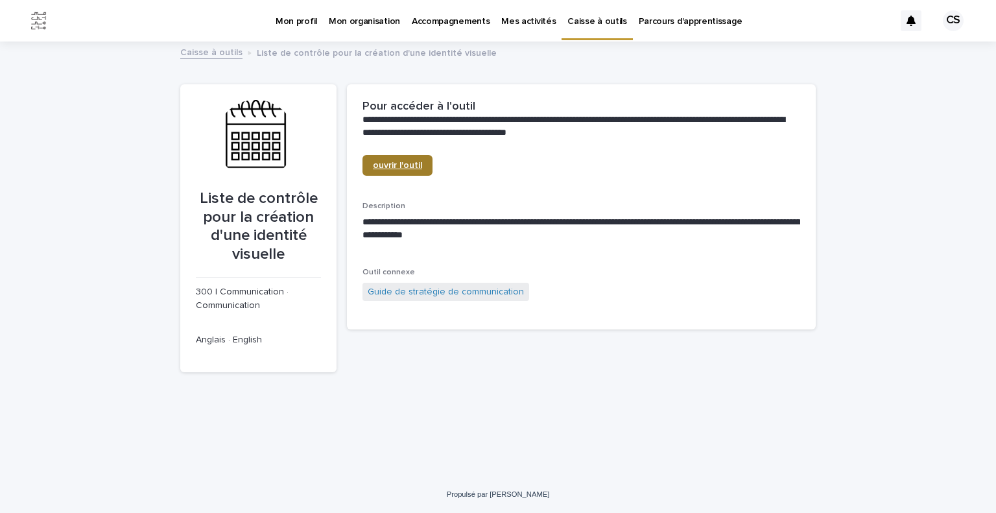
click at [392, 168] on font "ouvrir l'outil" at bounding box center [397, 165] width 49 height 9
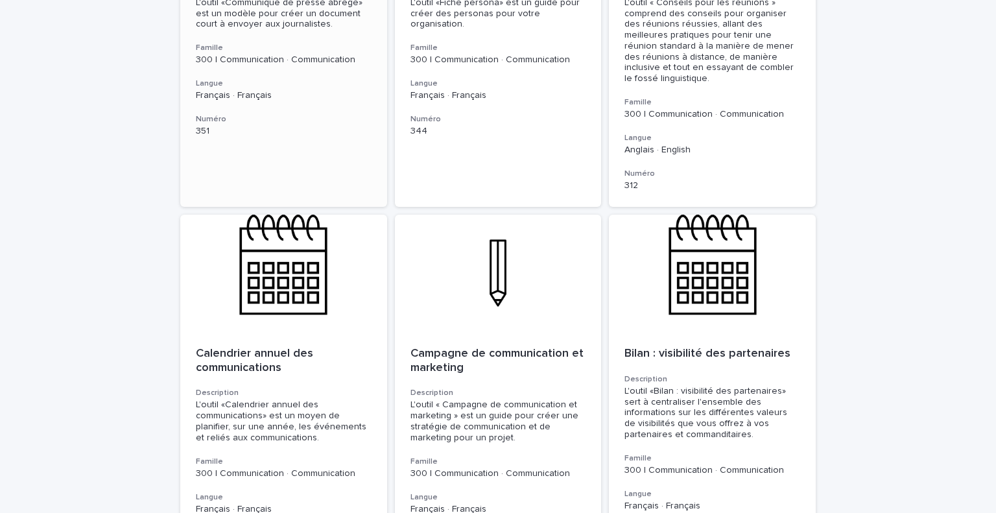
scroll to position [1751, 0]
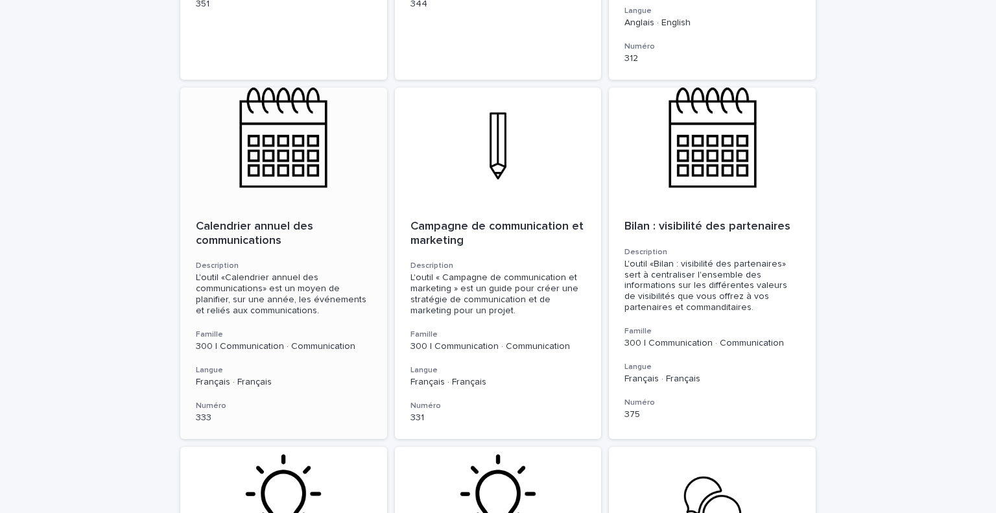
click at [296, 138] on div at bounding box center [283, 146] width 207 height 117
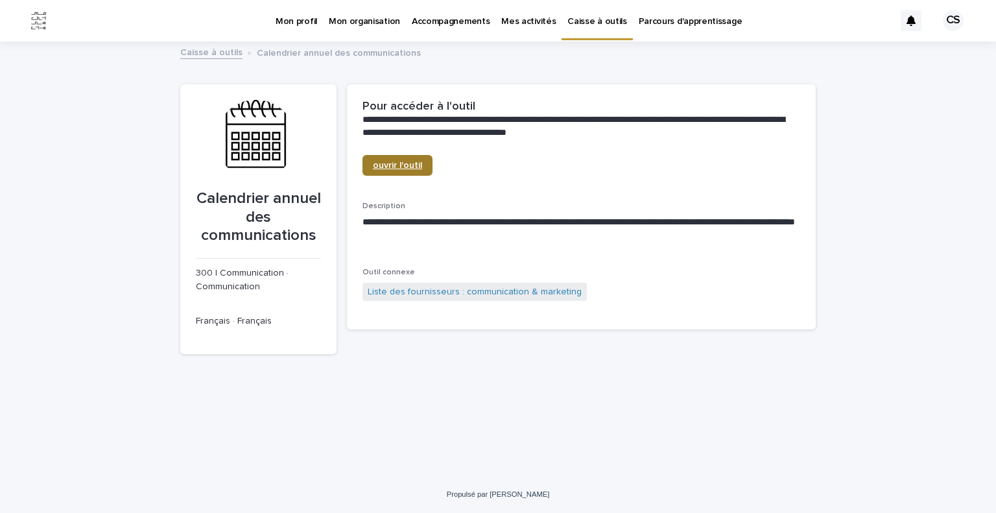
click at [404, 160] on link "ouvrir l'outil" at bounding box center [398, 165] width 70 height 21
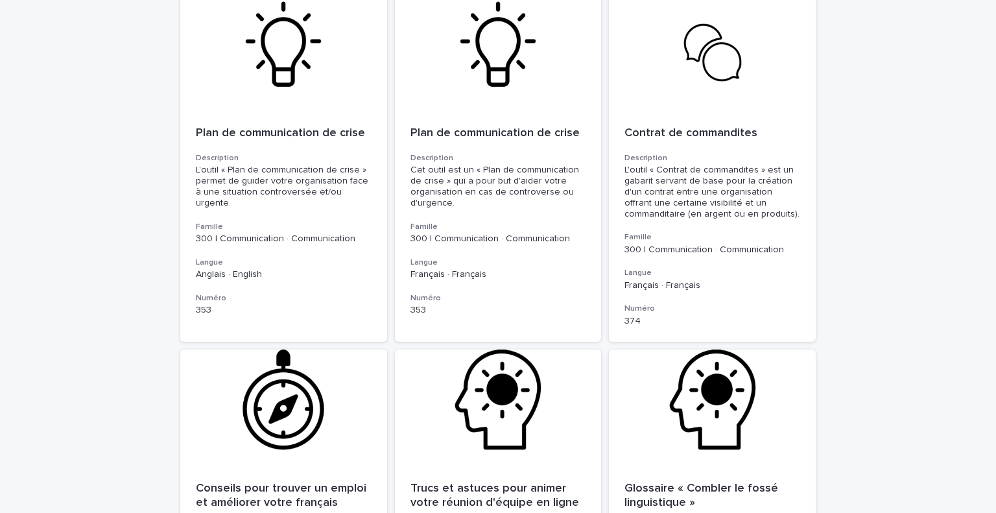
scroll to position [2205, 0]
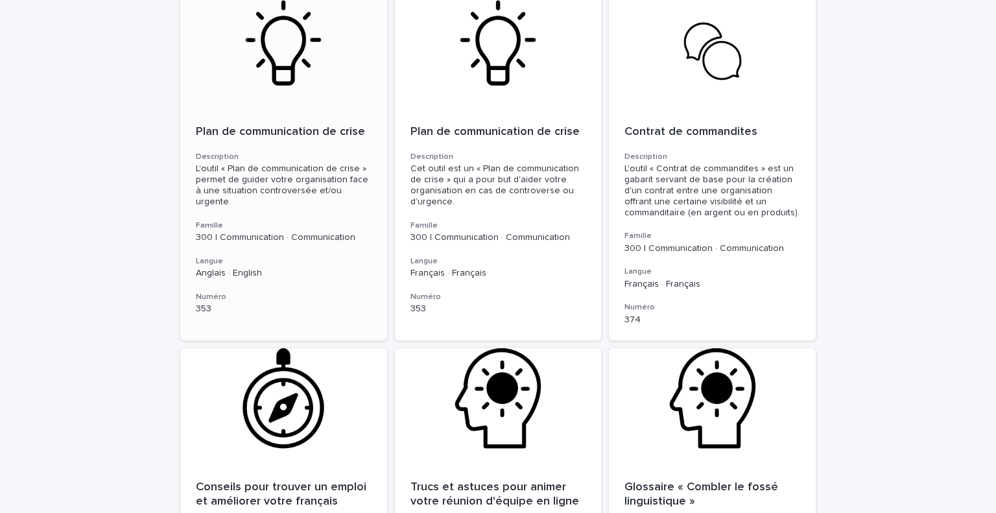
click at [291, 171] on font "L'outil « Plan de communication de crise » permet de guider votre organisation …" at bounding box center [282, 185] width 173 height 42
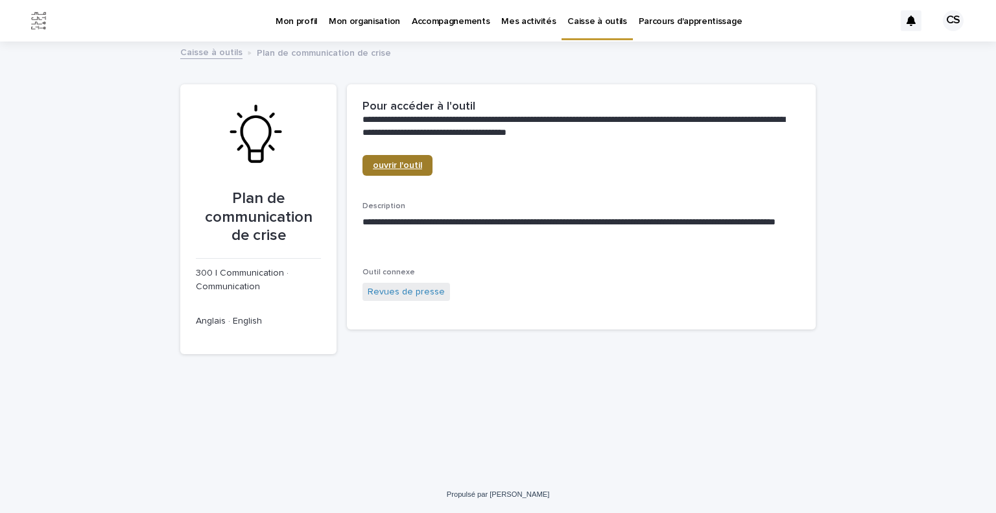
click at [389, 166] on font "ouvrir l'outil" at bounding box center [397, 165] width 49 height 9
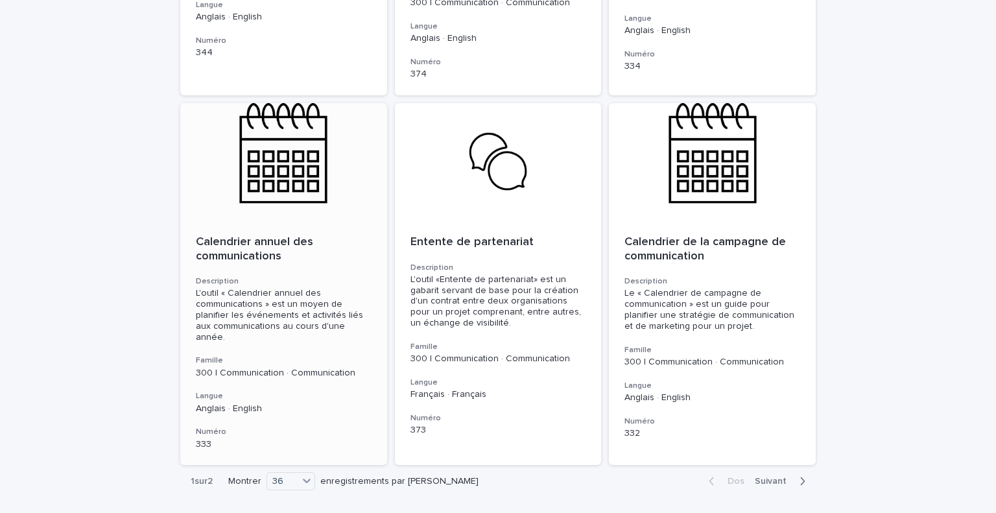
scroll to position [4361, 0]
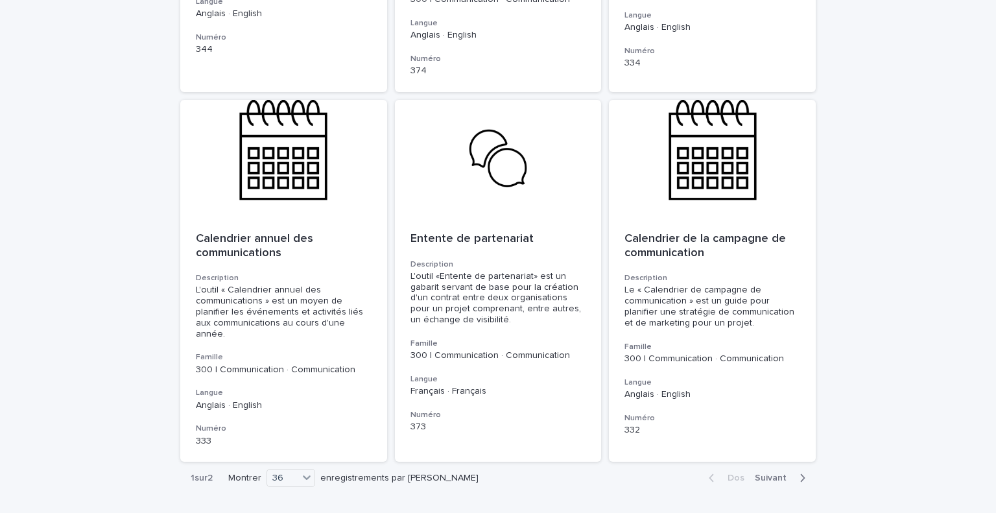
click at [771, 473] on font "Suivant" at bounding box center [771, 477] width 32 height 9
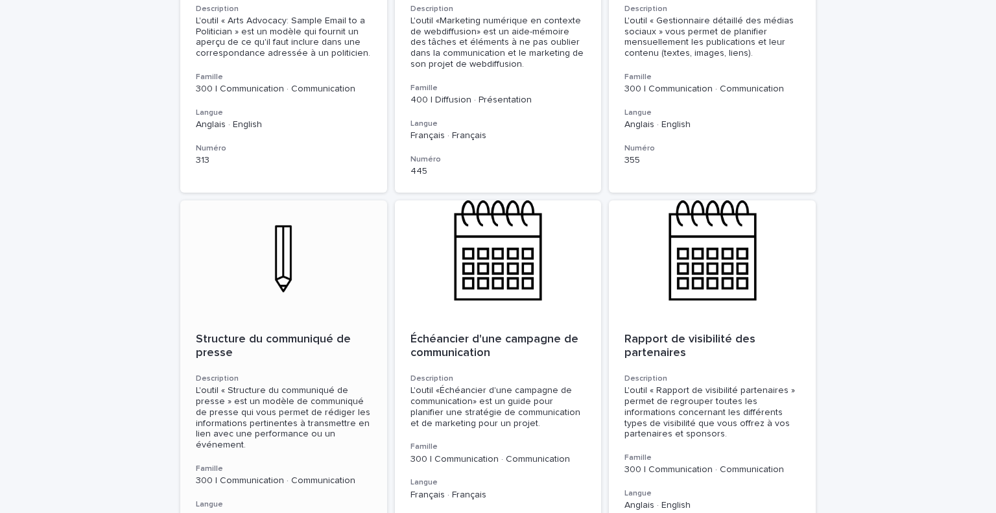
scroll to position [902, 0]
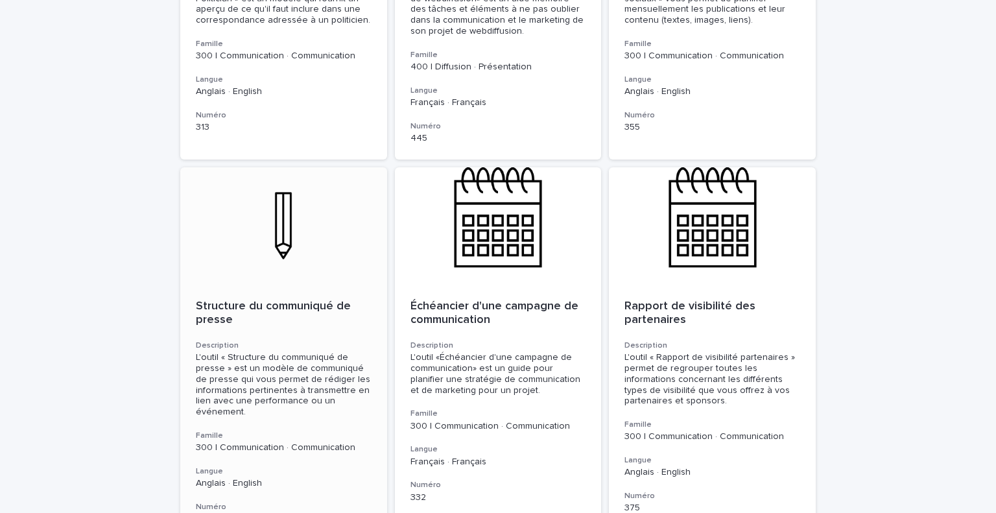
click at [285, 375] on font "L'outil « Structure du communiqué de presse » est un modèle de communiqué de pr…" at bounding box center [283, 385] width 174 height 64
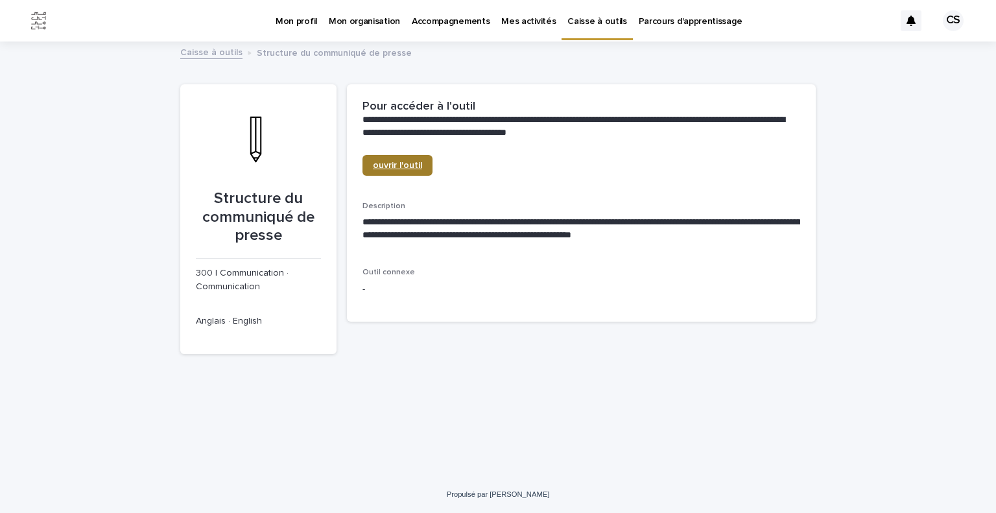
click at [396, 168] on font "ouvrir l'outil" at bounding box center [397, 165] width 49 height 9
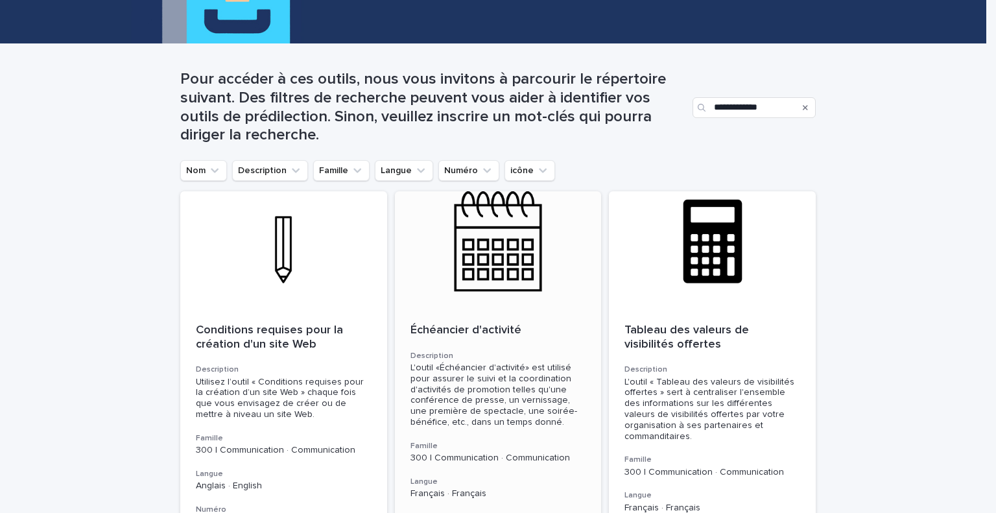
scroll to position [130, 0]
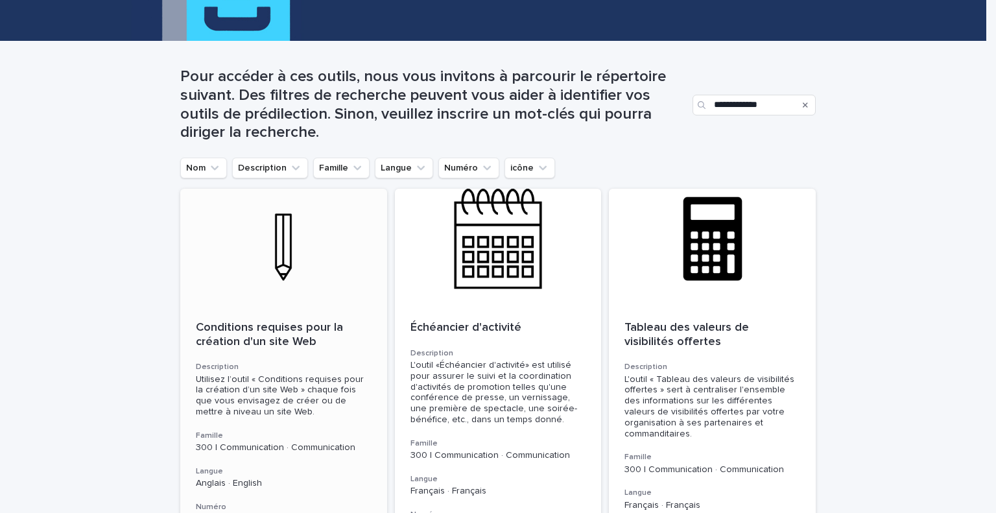
click at [277, 342] on font "Conditions requises pour la création d'un site Web" at bounding box center [271, 335] width 150 height 26
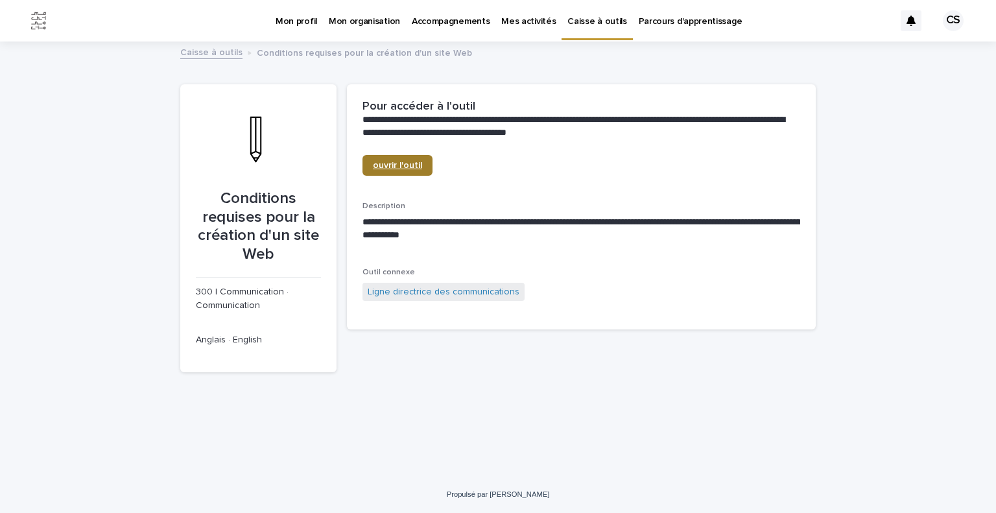
click at [421, 166] on link "ouvrir l'outil" at bounding box center [398, 165] width 70 height 21
click at [246, 296] on font "300 | Communication · Communication" at bounding box center [243, 298] width 95 height 23
click at [257, 290] on font "300 | Communication · Communication" at bounding box center [243, 298] width 95 height 23
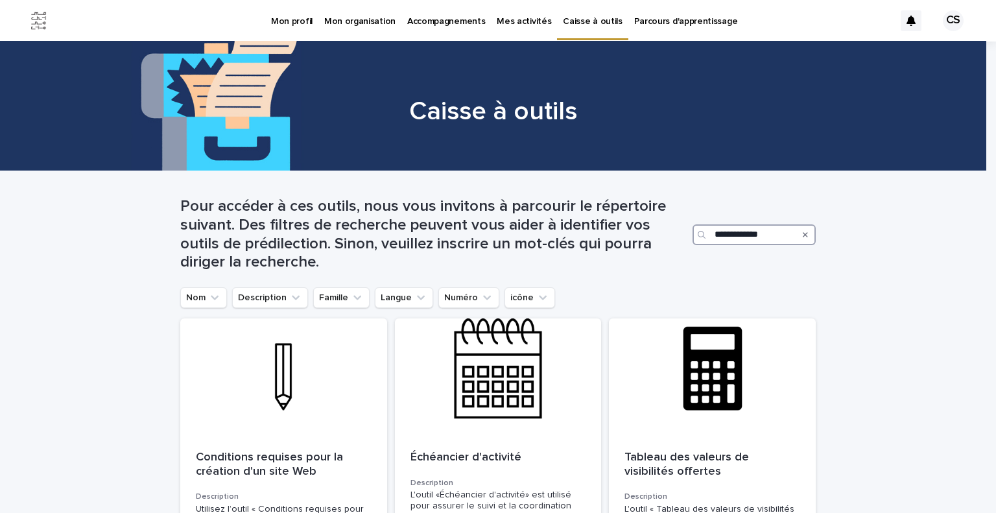
click at [713, 231] on input "**********" at bounding box center [754, 234] width 123 height 21
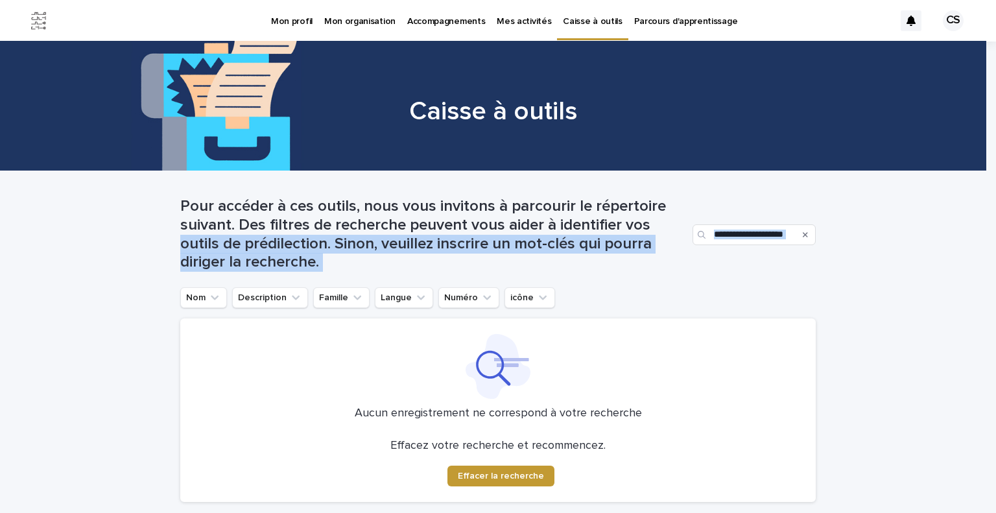
drag, startPoint x: 791, startPoint y: 233, endPoint x: 663, endPoint y: 223, distance: 128.1
click at [663, 223] on div "**********" at bounding box center [498, 234] width 636 height 75
click at [754, 234] on input "**********" at bounding box center [754, 234] width 123 height 21
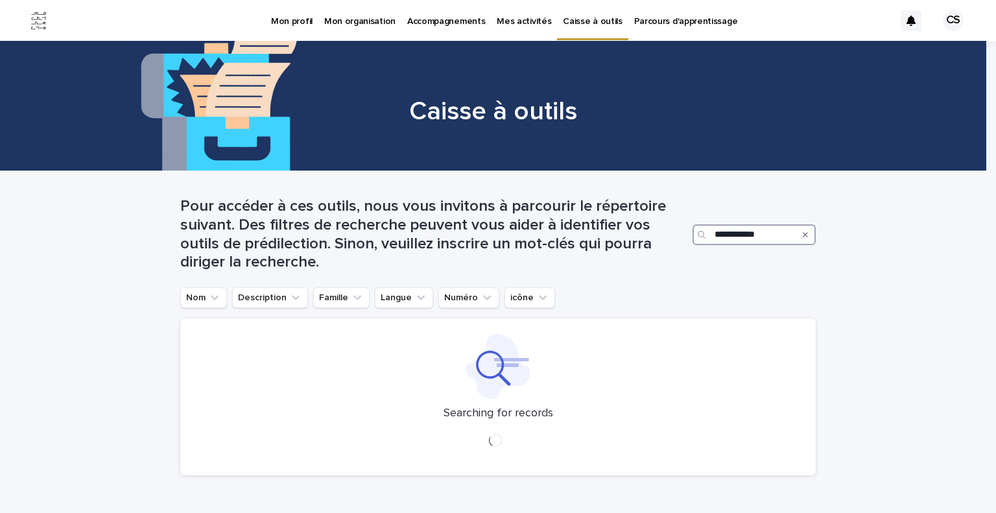
type input "**********"
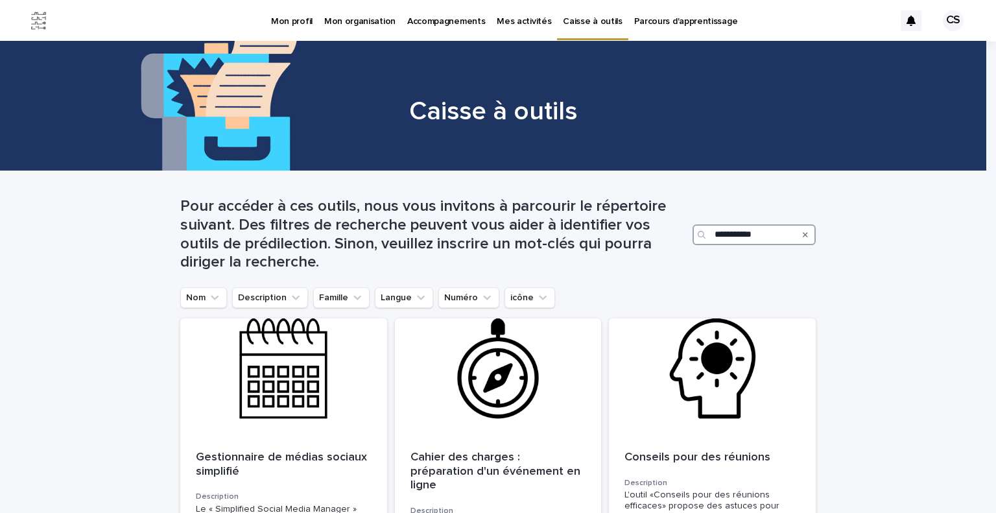
drag, startPoint x: 781, startPoint y: 235, endPoint x: 683, endPoint y: 247, distance: 98.7
click at [683, 247] on div "**********" at bounding box center [498, 234] width 636 height 75
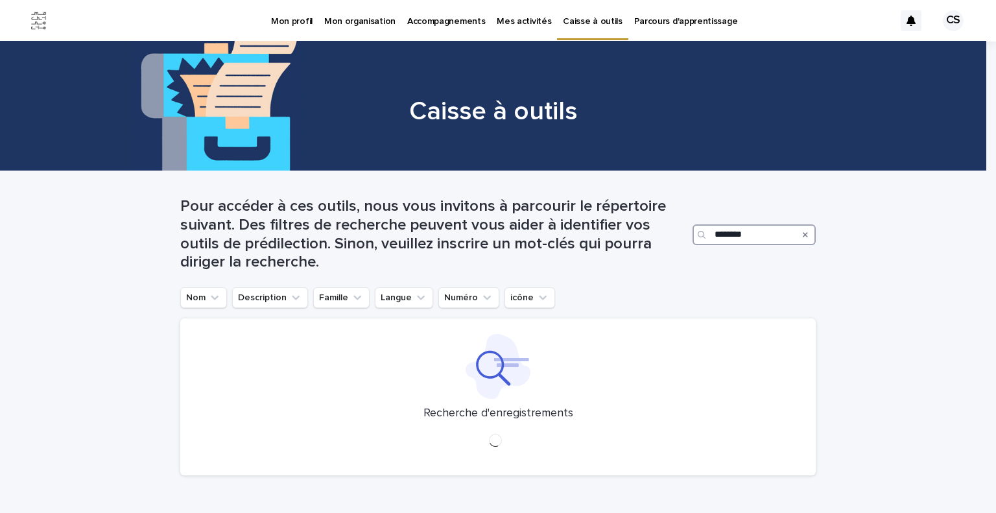
type input "********"
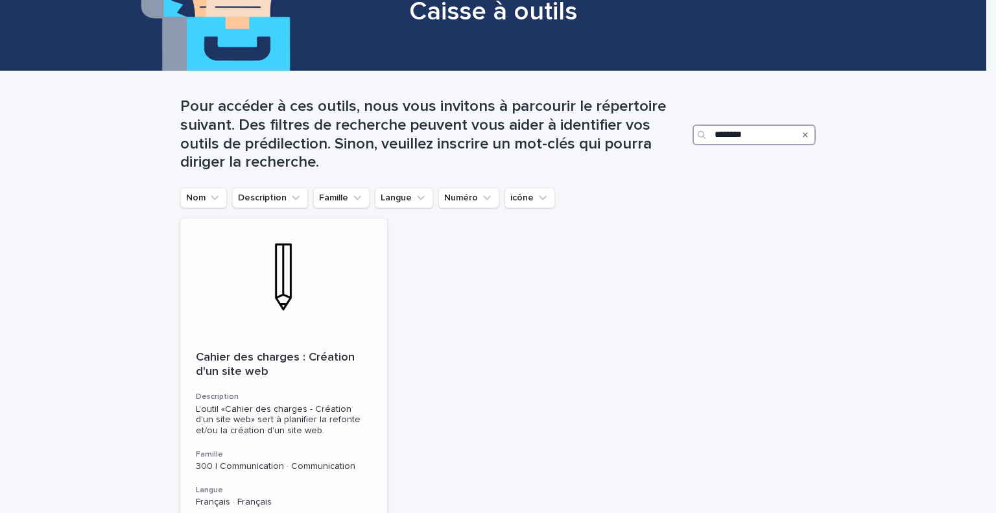
scroll to position [130, 0]
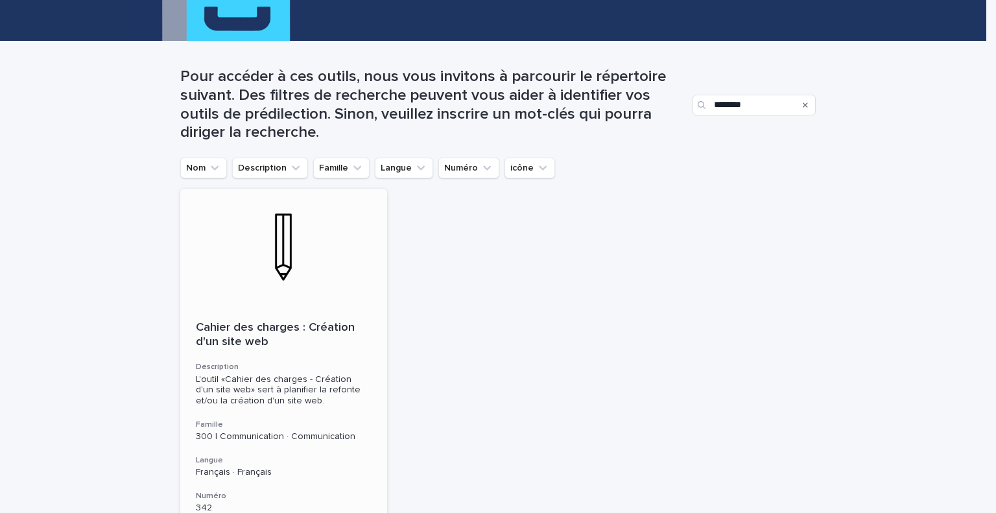
click at [247, 333] on font "Cahier des charges : Création d'un site web" at bounding box center [277, 335] width 162 height 26
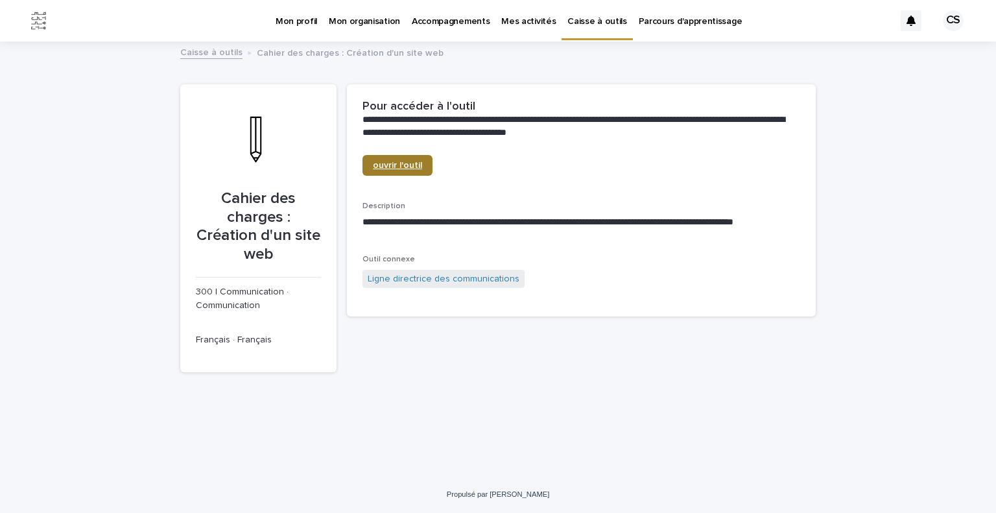
click at [396, 165] on font "ouvrir l'outil" at bounding box center [397, 165] width 49 height 9
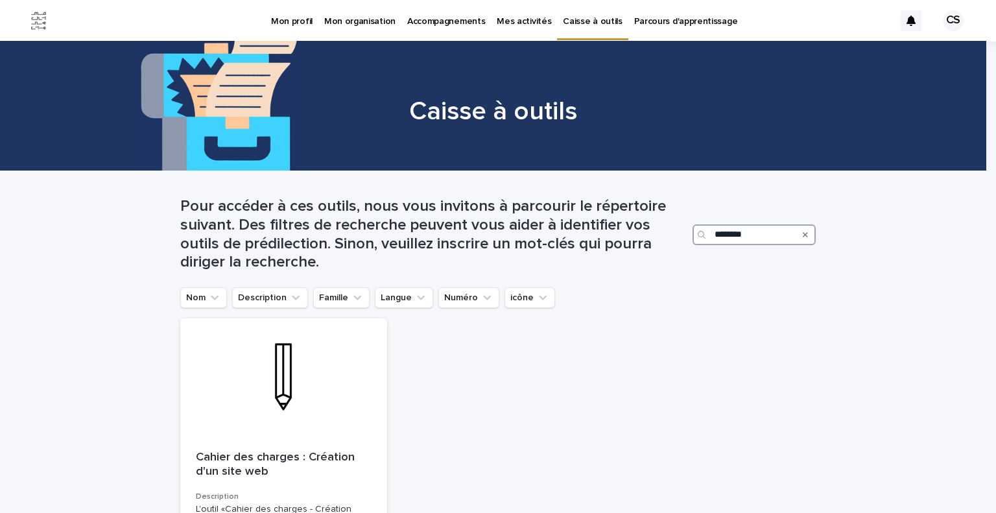
click at [754, 237] on input "********" at bounding box center [754, 234] width 123 height 21
type input "*"
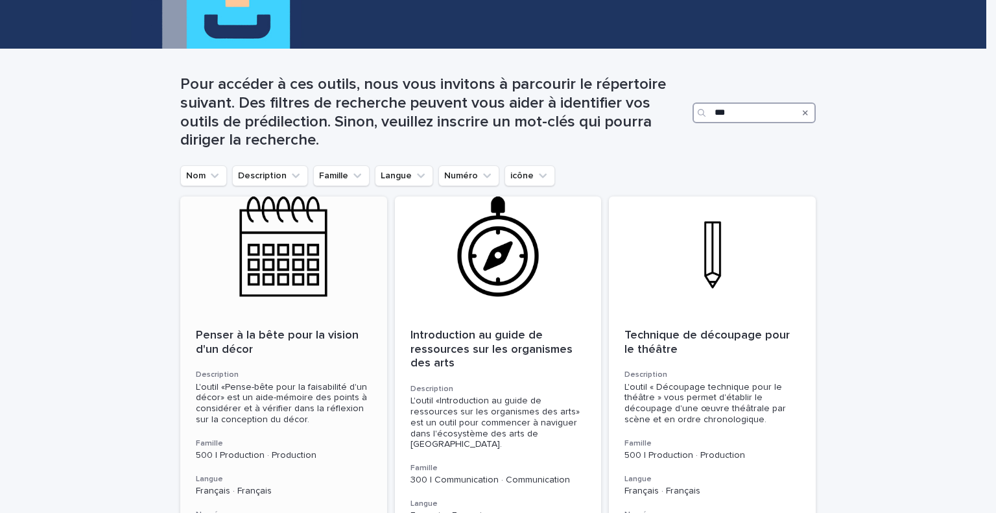
scroll to position [130, 0]
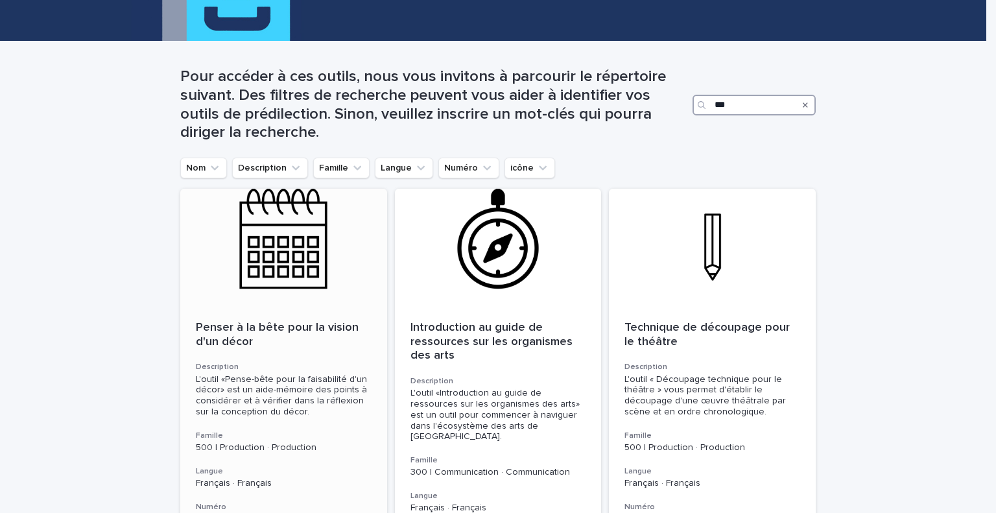
type input "***"
click at [283, 255] on div at bounding box center [283, 247] width 207 height 117
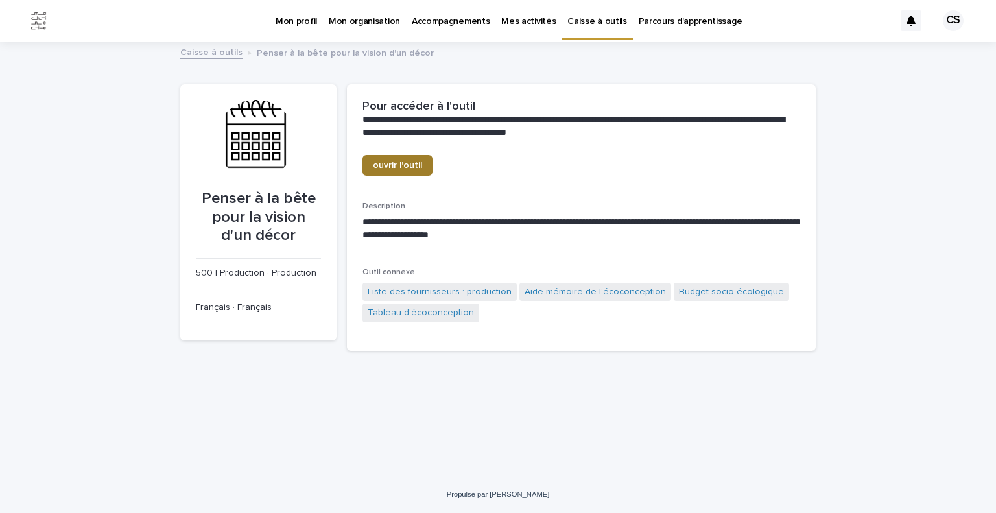
click at [407, 169] on font "ouvrir l'outil" at bounding box center [397, 165] width 49 height 9
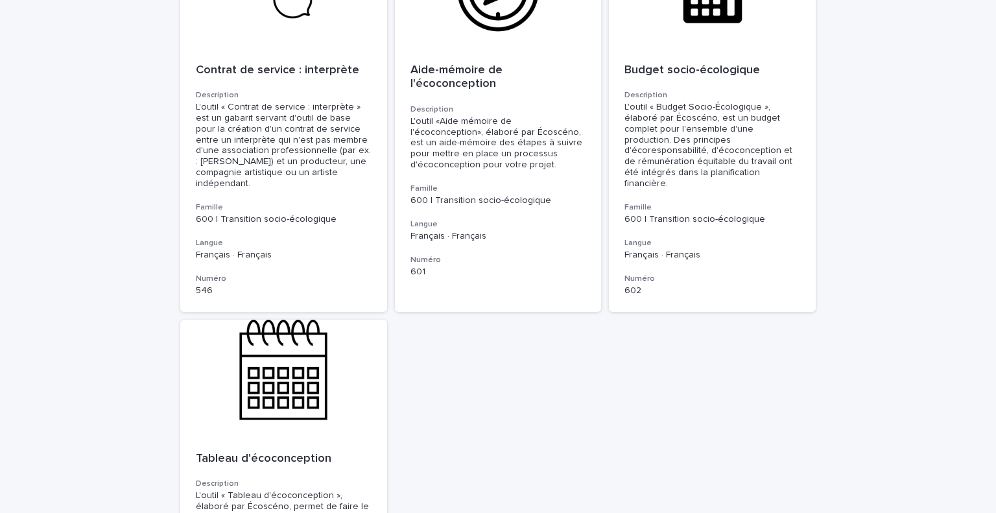
scroll to position [1556, 0]
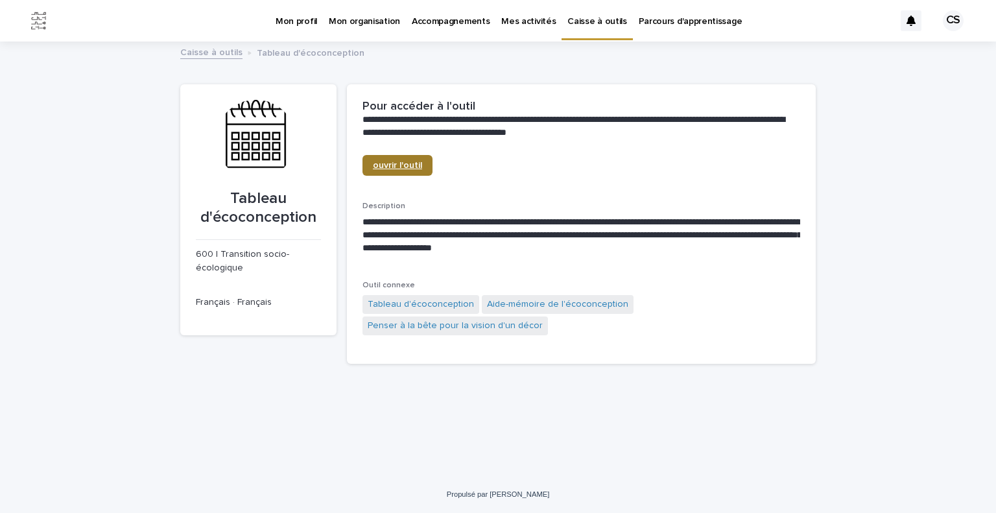
click at [379, 167] on font "ouvrir l'outil" at bounding box center [397, 165] width 49 height 9
click at [413, 163] on font "ouvrir l'outil" at bounding box center [397, 165] width 49 height 9
